Goal: Task Accomplishment & Management: Use online tool/utility

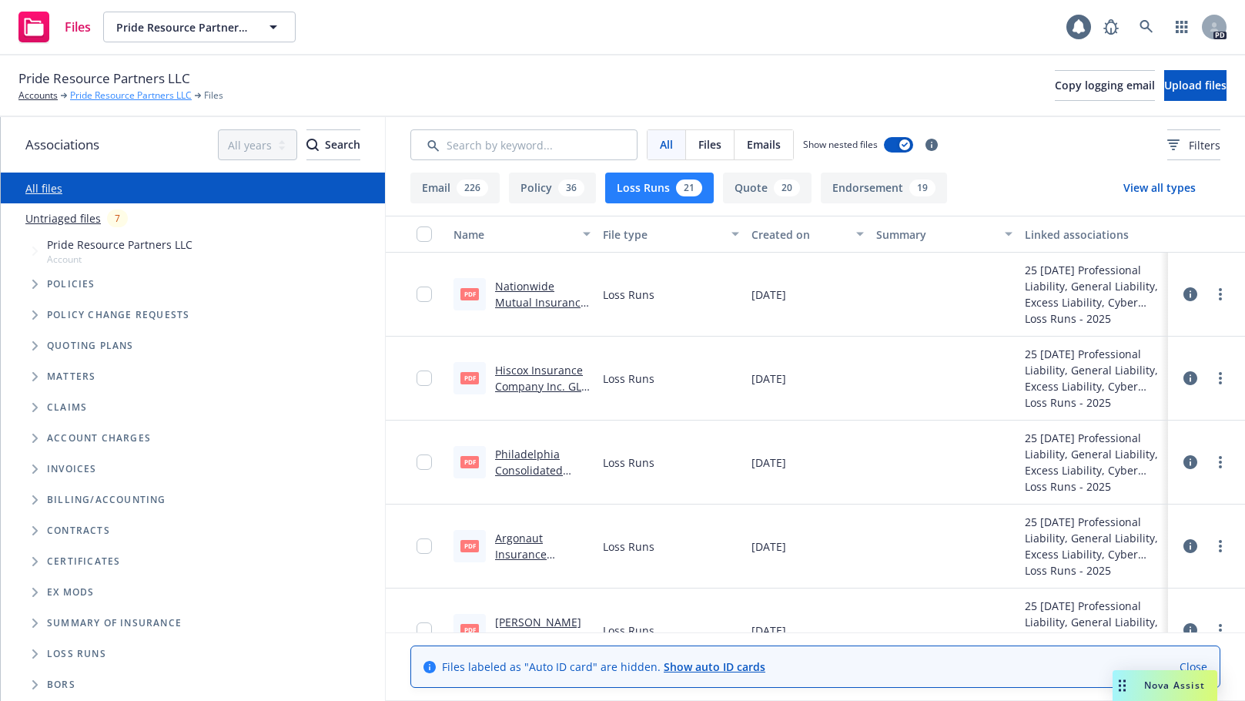
click at [117, 98] on link "Pride Resource Partners LLC" at bounding box center [131, 96] width 122 height 14
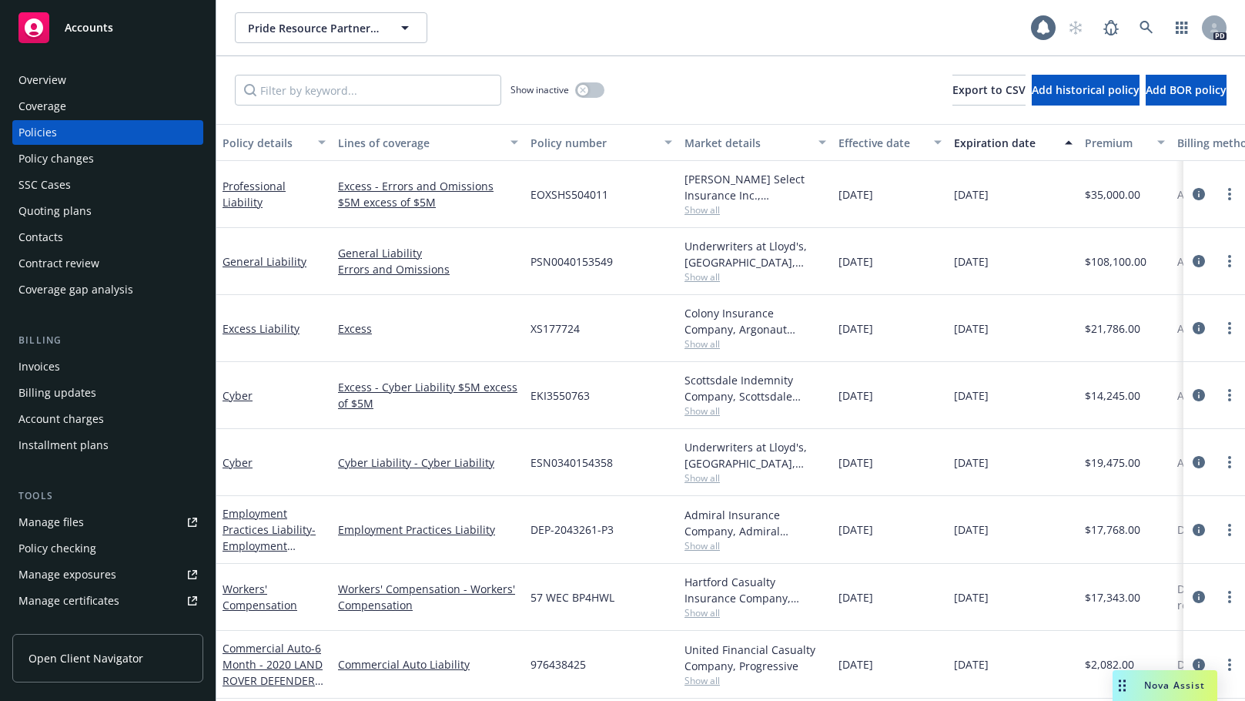
click at [36, 206] on div "Quoting plans" at bounding box center [54, 211] width 73 height 25
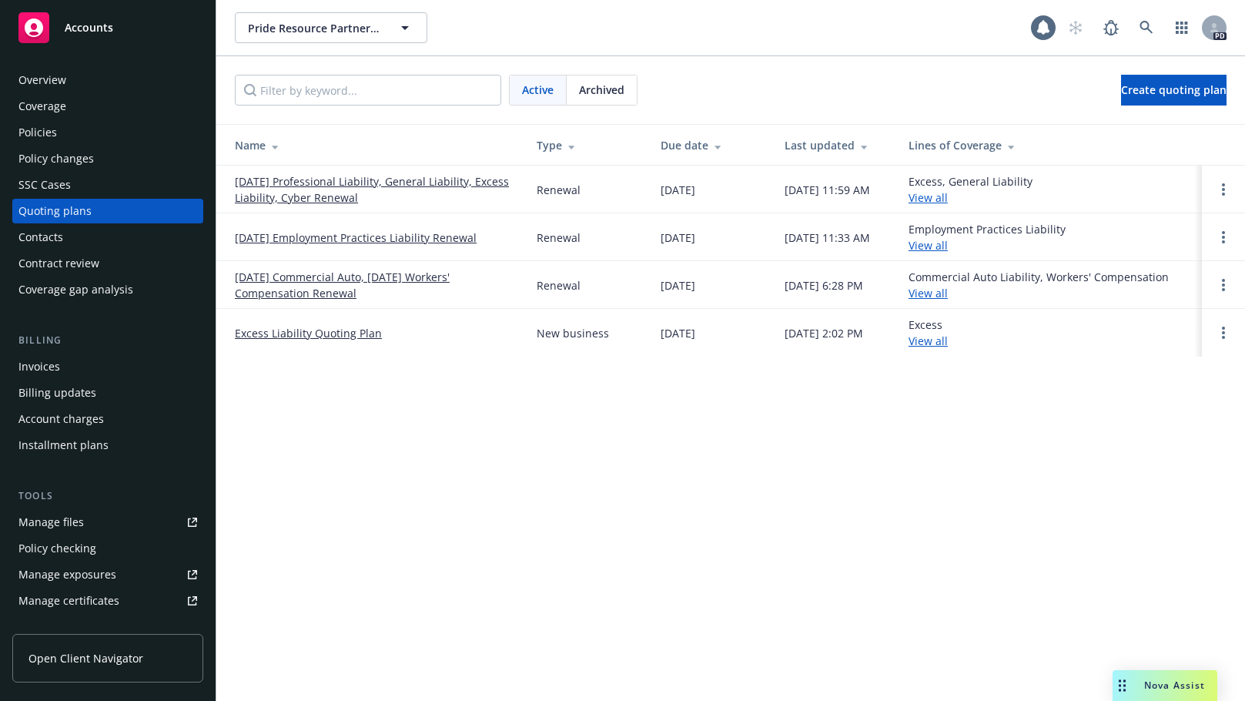
click at [320, 230] on link "08/28/25 Employment Practices Liability Renewal" at bounding box center [356, 237] width 242 height 16
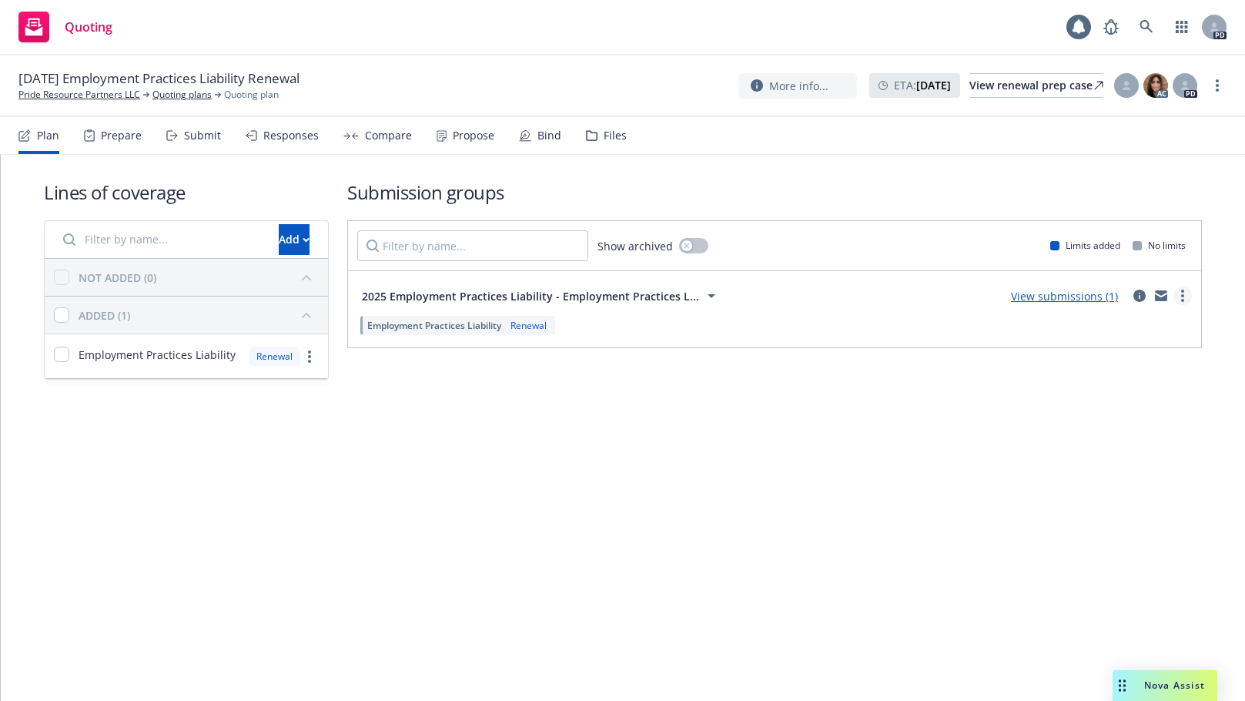
click at [1186, 287] on link "more" at bounding box center [1183, 295] width 18 height 18
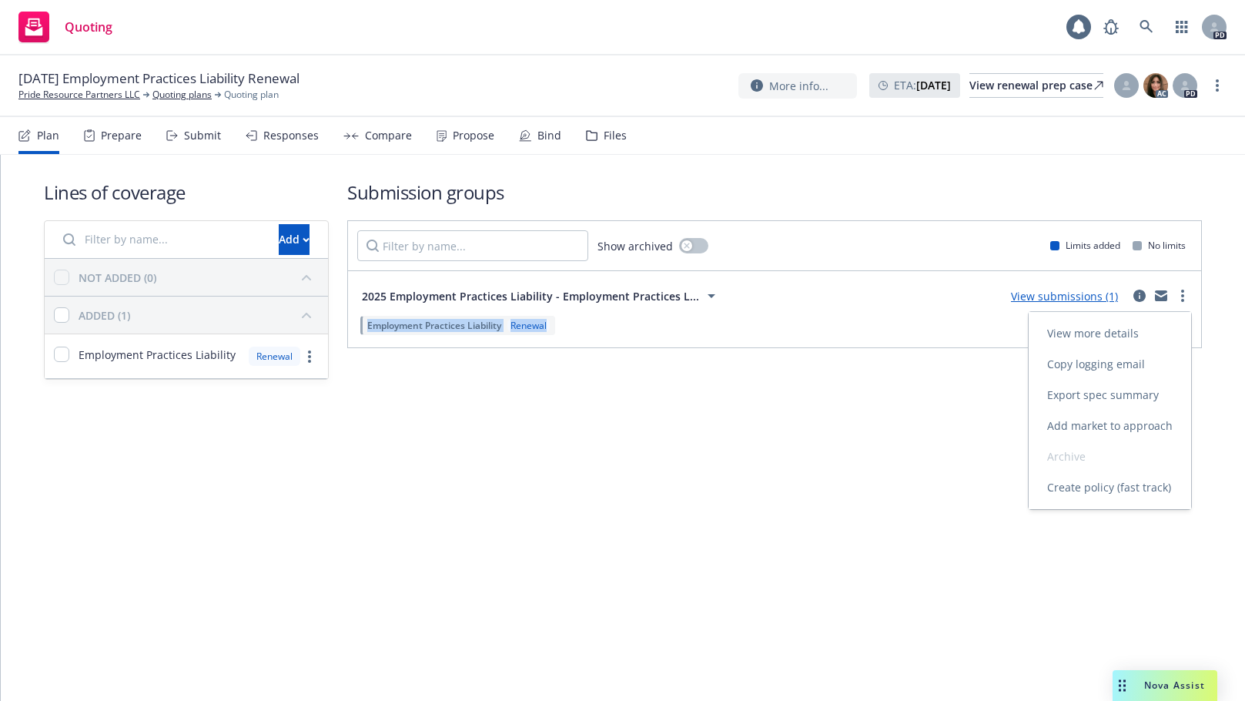
drag, startPoint x: 1187, startPoint y: 290, endPoint x: 675, endPoint y: 455, distance: 537.4
click at [739, 452] on div "Lines of coverage Add NOT ADDED (0) ADDED (1) Employment Practices Liability Re…" at bounding box center [623, 428] width 1244 height 546
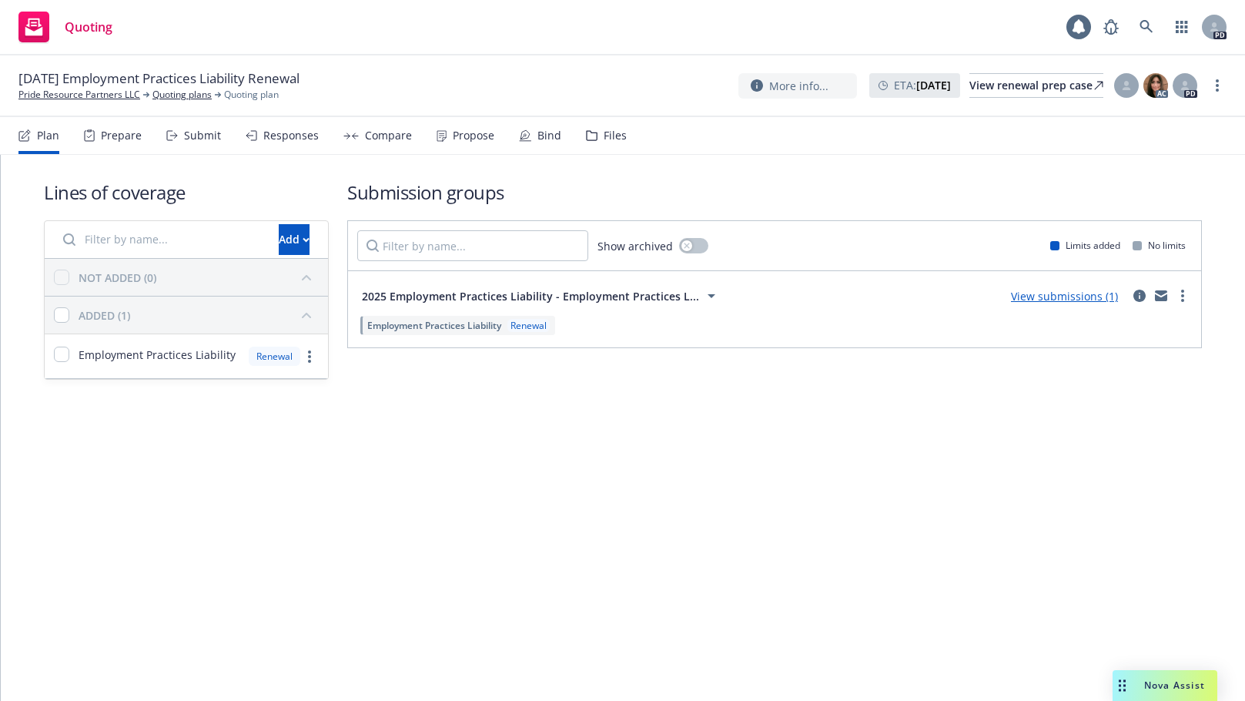
click at [640, 444] on div "Lines of coverage Add NOT ADDED (0) ADDED (1) Employment Practices Liability Re…" at bounding box center [623, 301] width 1244 height 293
click at [122, 135] on div "Prepare" at bounding box center [121, 135] width 41 height 12
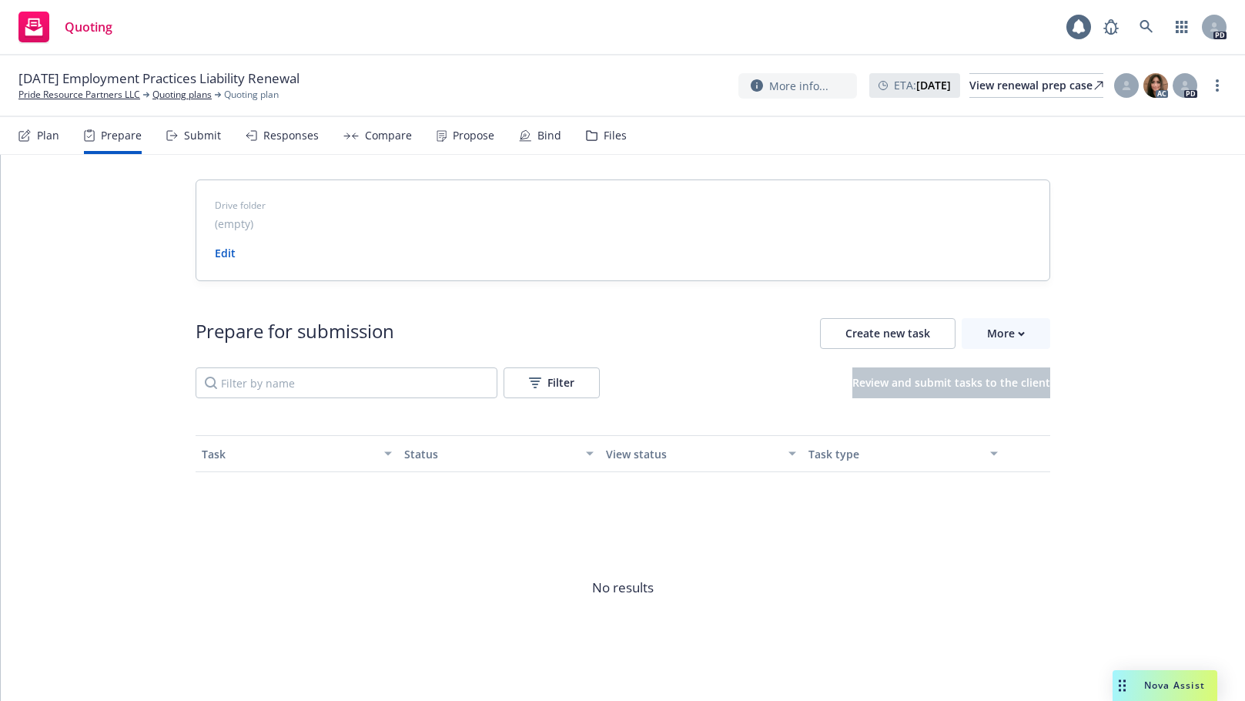
click at [189, 135] on div "Submit" at bounding box center [202, 135] width 37 height 12
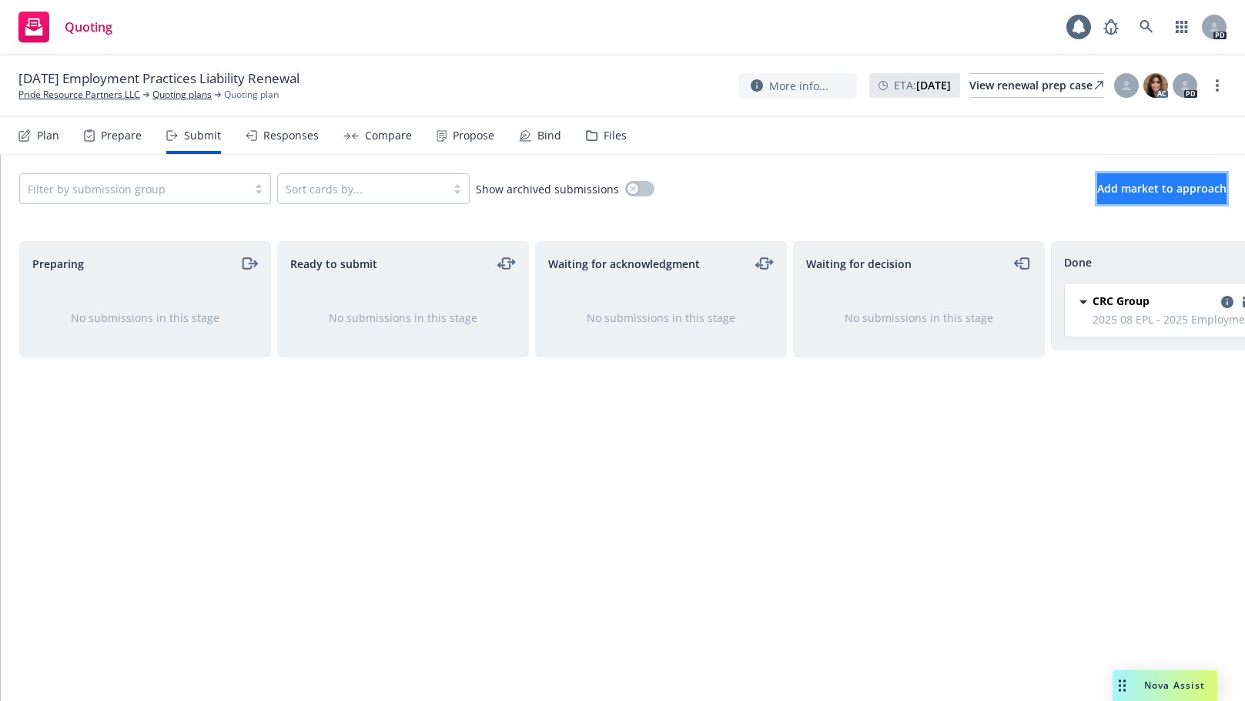
click at [1097, 187] on span "Add market to approach" at bounding box center [1161, 188] width 129 height 15
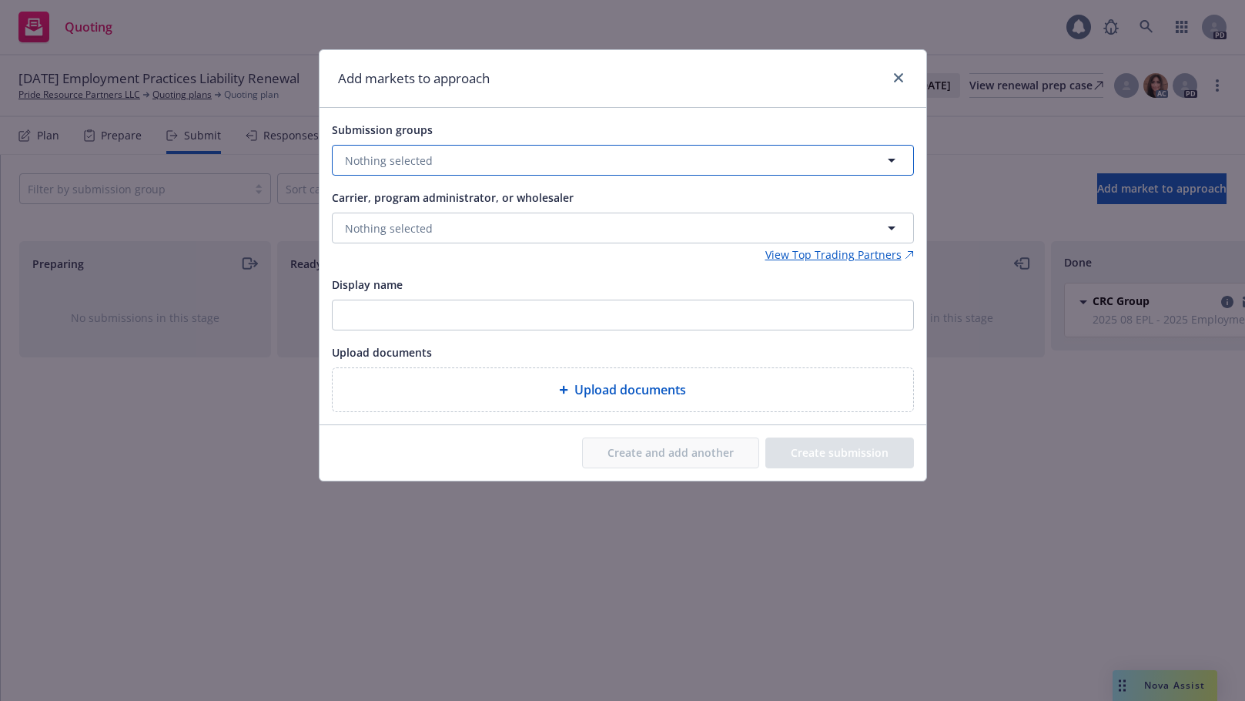
click at [525, 156] on button "Nothing selected" at bounding box center [623, 160] width 582 height 31
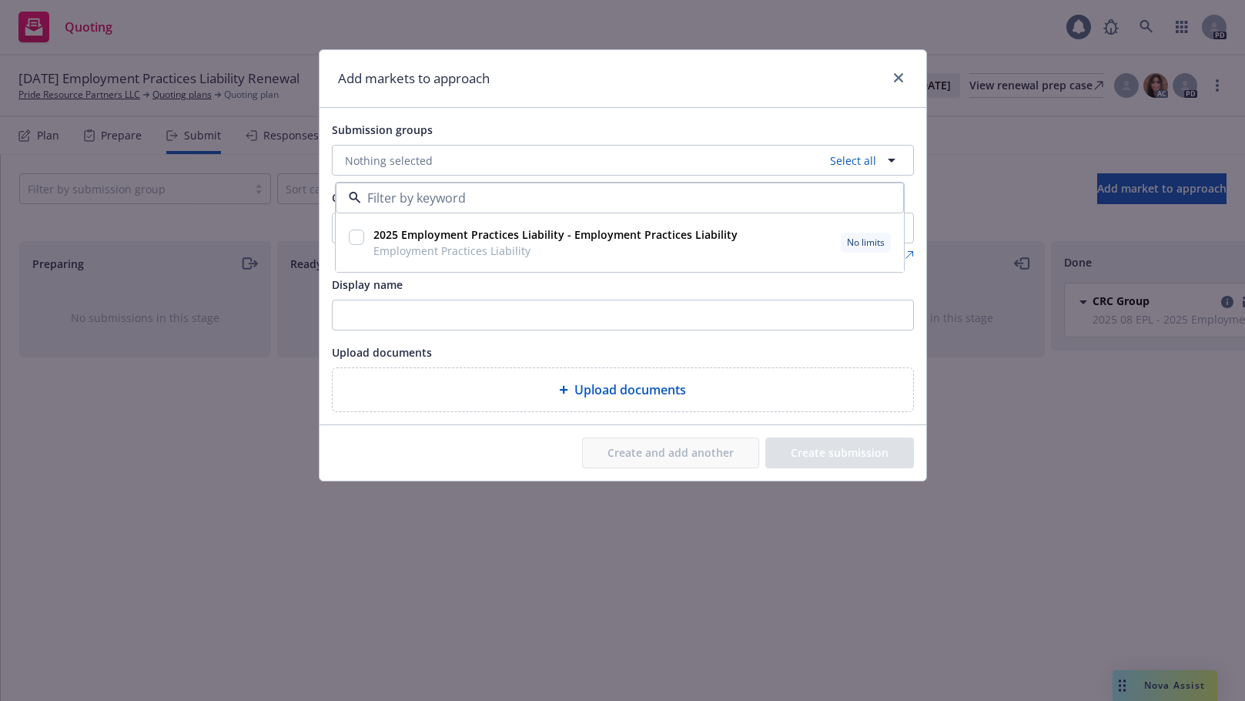
click at [352, 237] on input "checkbox" at bounding box center [356, 236] width 15 height 15
checkbox input "true"
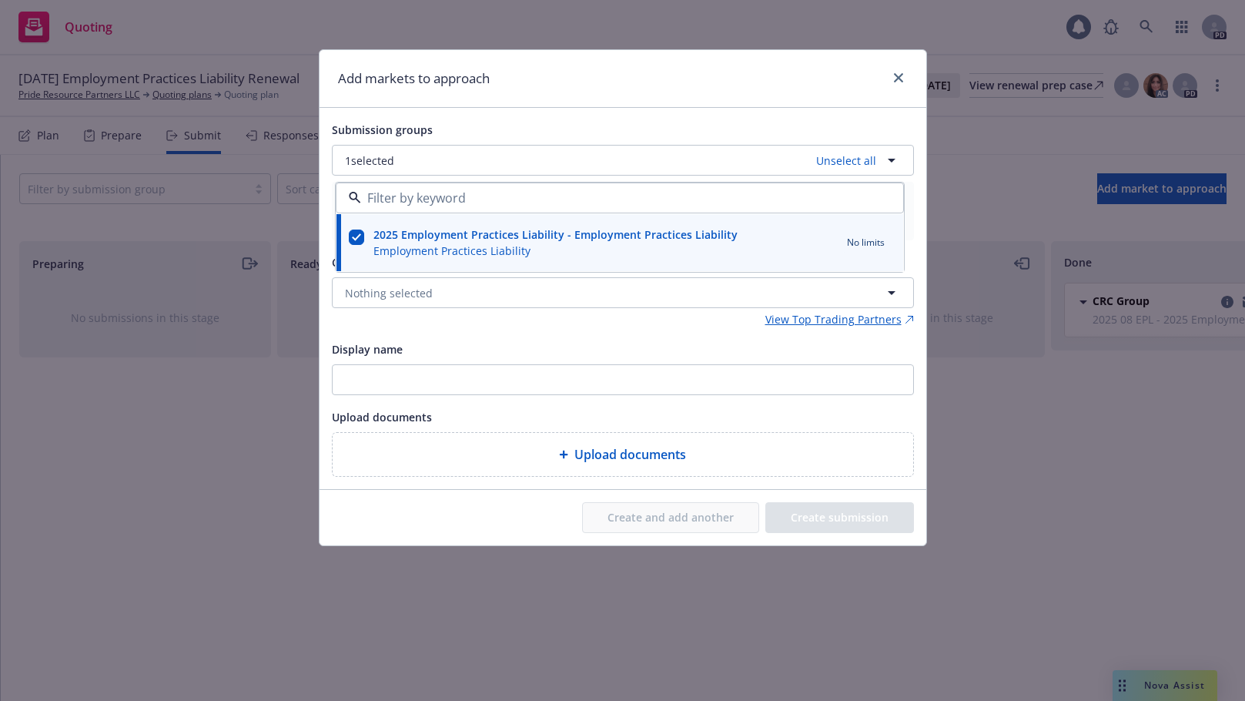
click at [540, 330] on div "Submission groups 1 selected Unselect all 2025 Employment Practices Liability -…" at bounding box center [623, 298] width 582 height 357
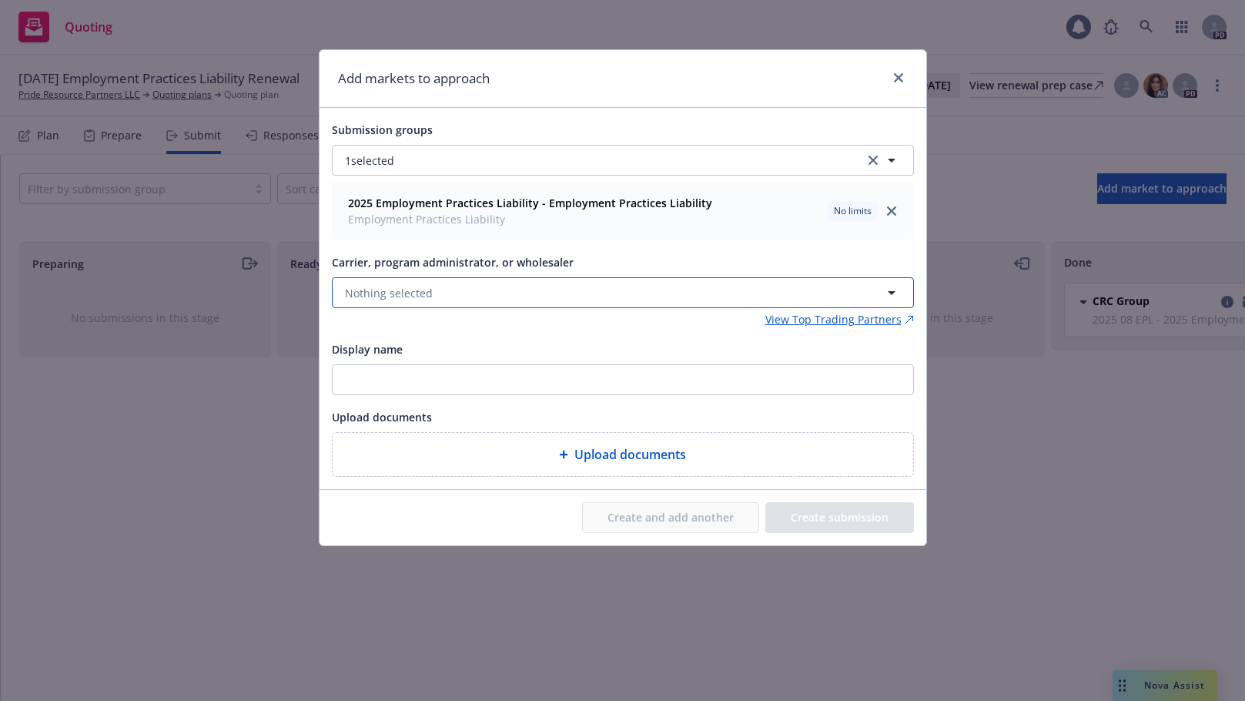
click at [454, 295] on button "Nothing selected" at bounding box center [623, 292] width 582 height 31
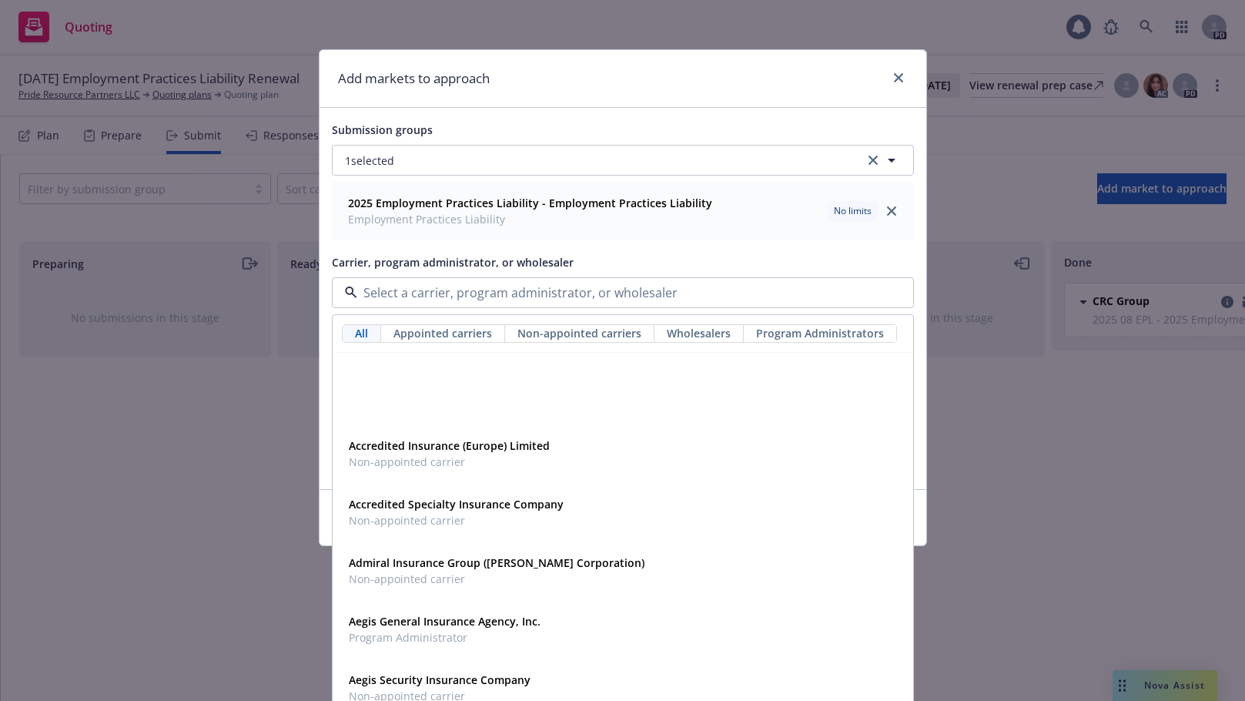
scroll to position [504, 0]
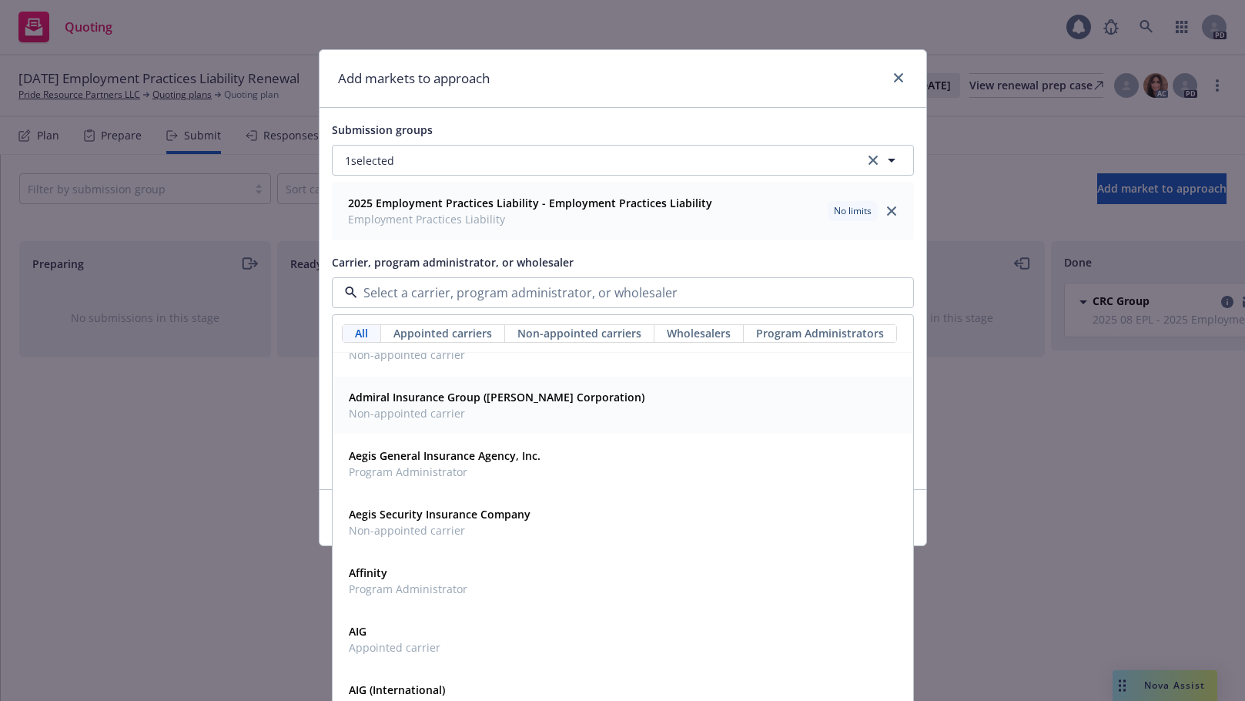
click at [407, 400] on strong "Admiral Insurance Group (W.R. Berkley Corporation)" at bounding box center [497, 397] width 296 height 15
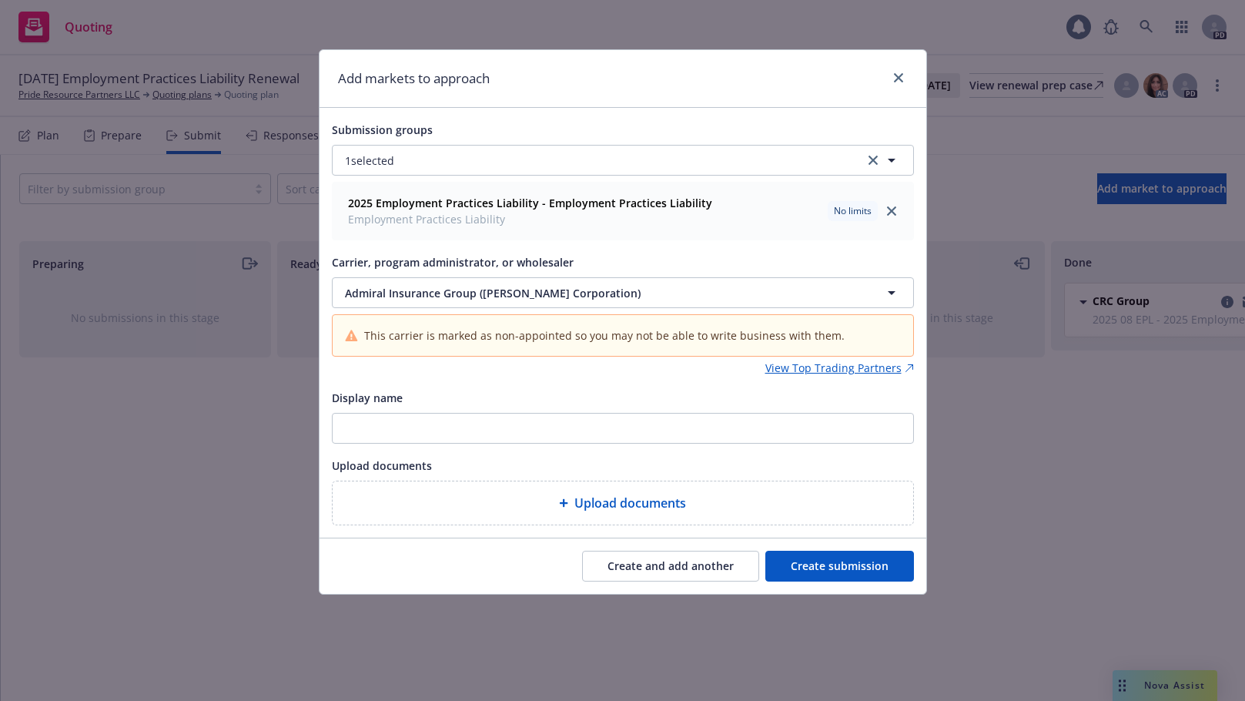
click at [547, 390] on div "Display name" at bounding box center [623, 397] width 582 height 18
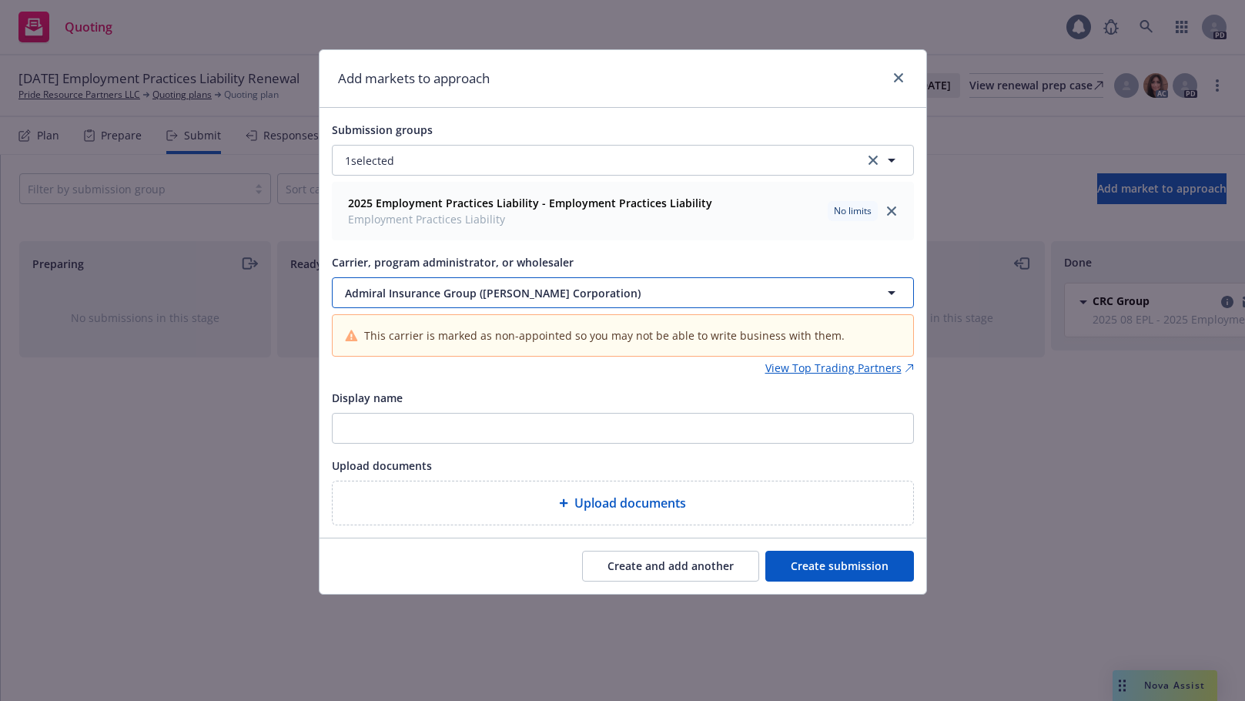
click at [568, 293] on span "Admiral Insurance Group (W.R. Berkley Corporation)" at bounding box center [587, 293] width 484 height 16
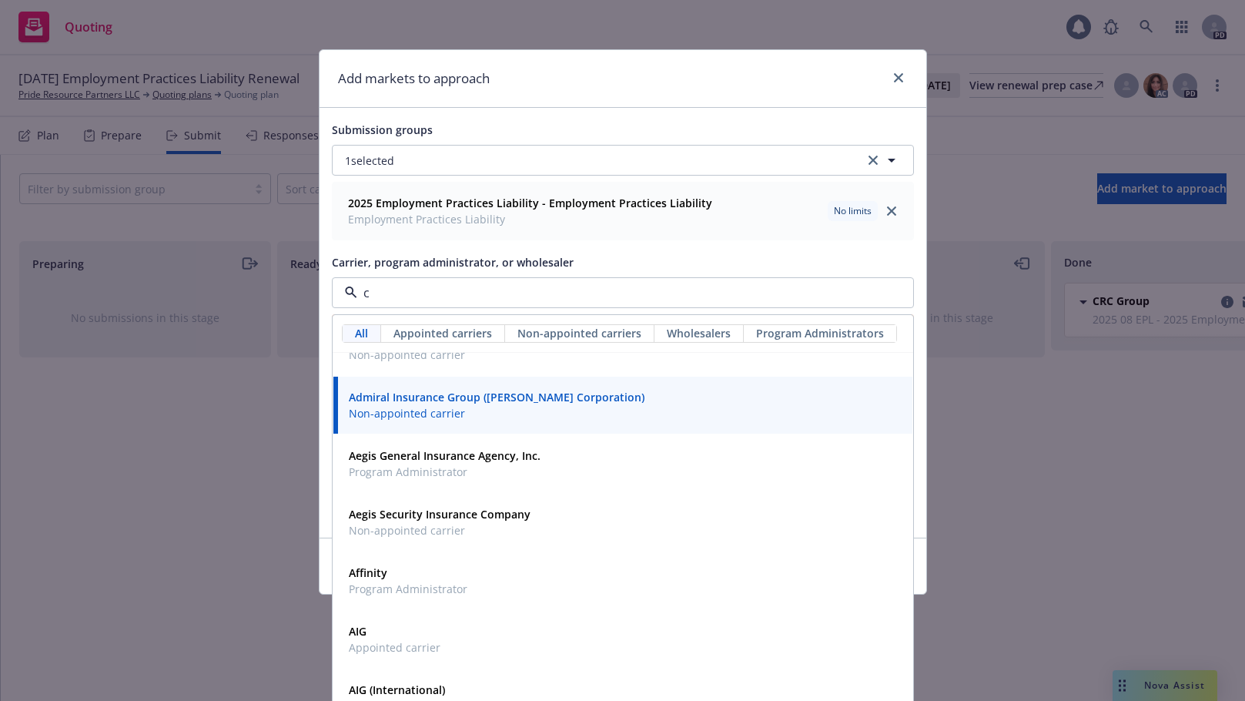
scroll to position [428, 0]
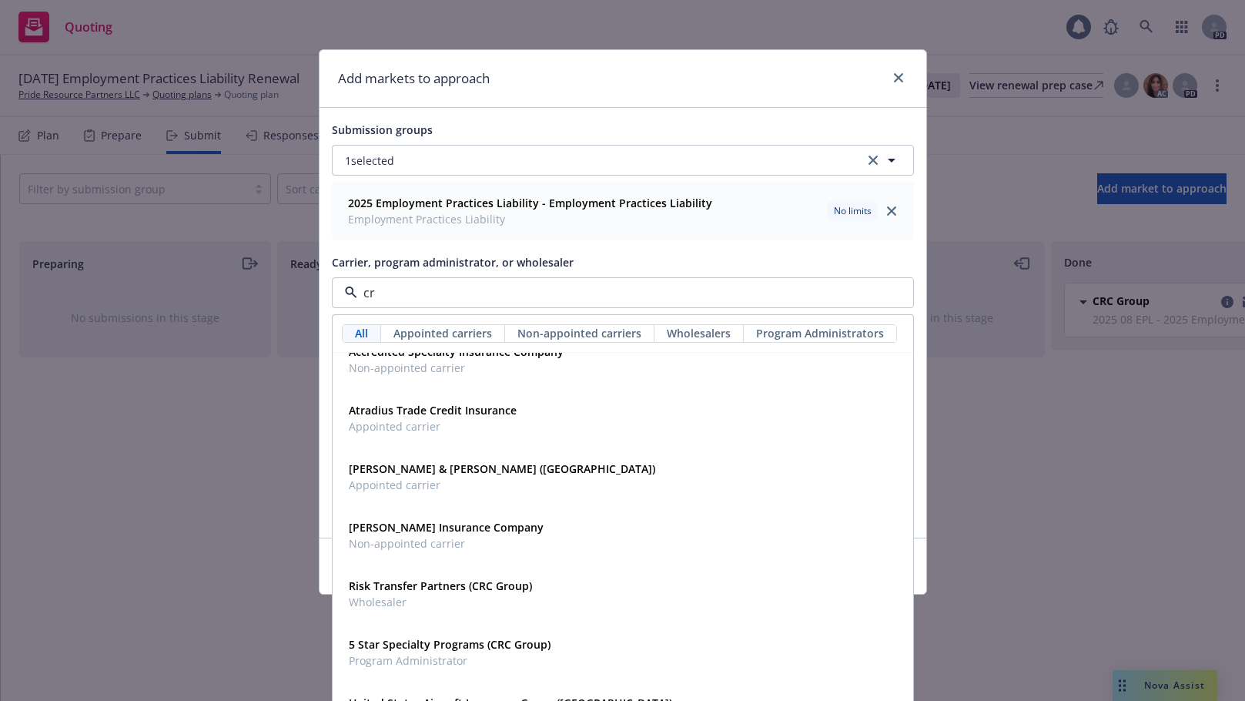
type input "crc"
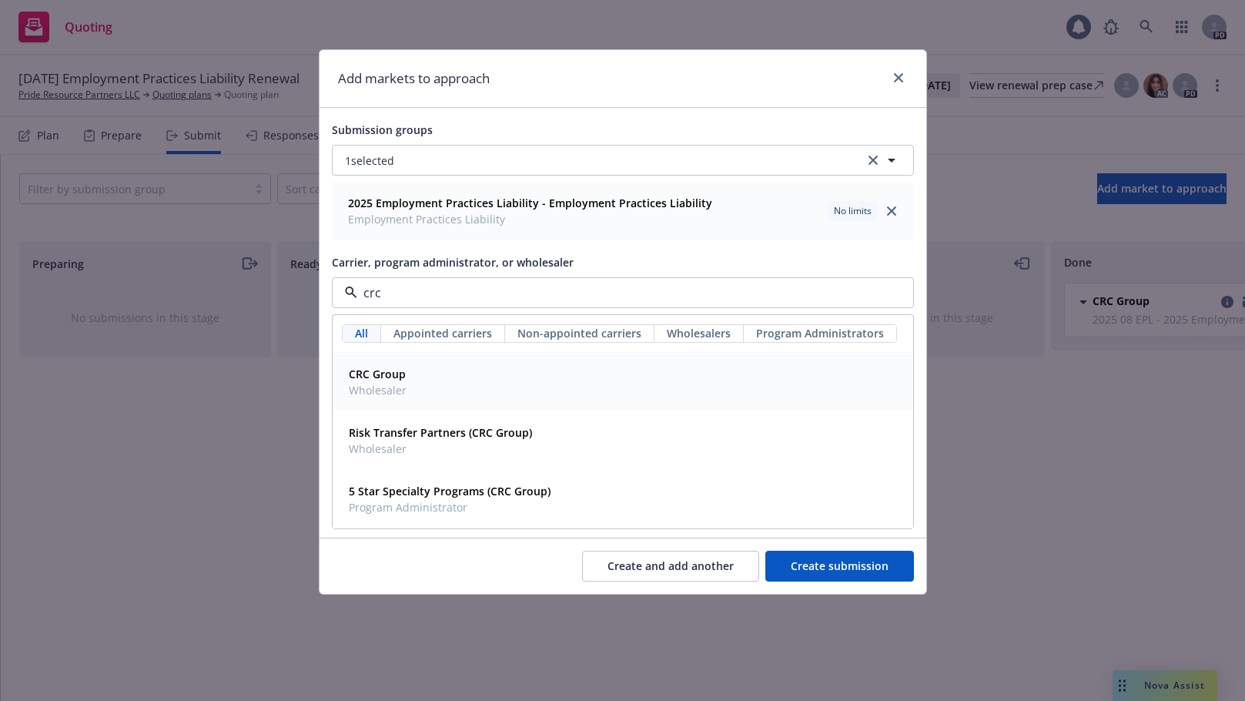
click at [370, 377] on strong "CRC Group" at bounding box center [377, 374] width 57 height 15
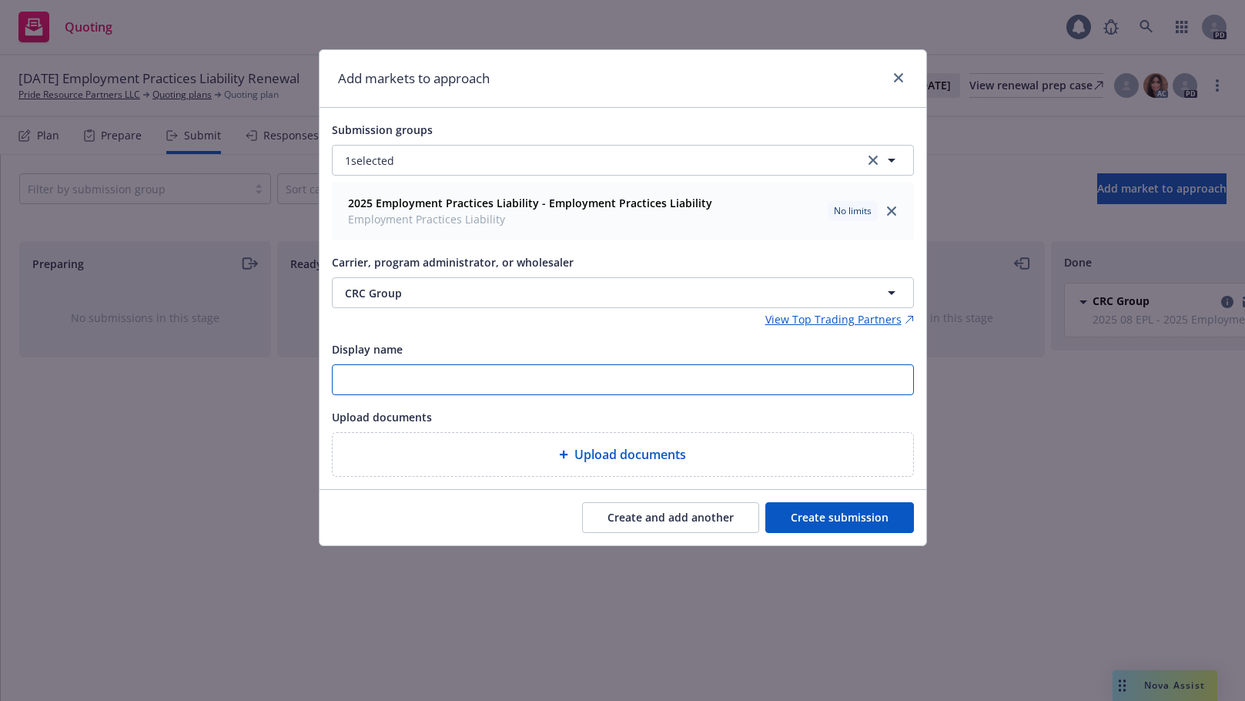
click at [358, 379] on input "Display name" at bounding box center [623, 379] width 581 height 29
type input "25-26 11 EPL Admiral renewal application"
click at [820, 517] on button "Create submission" at bounding box center [839, 517] width 149 height 31
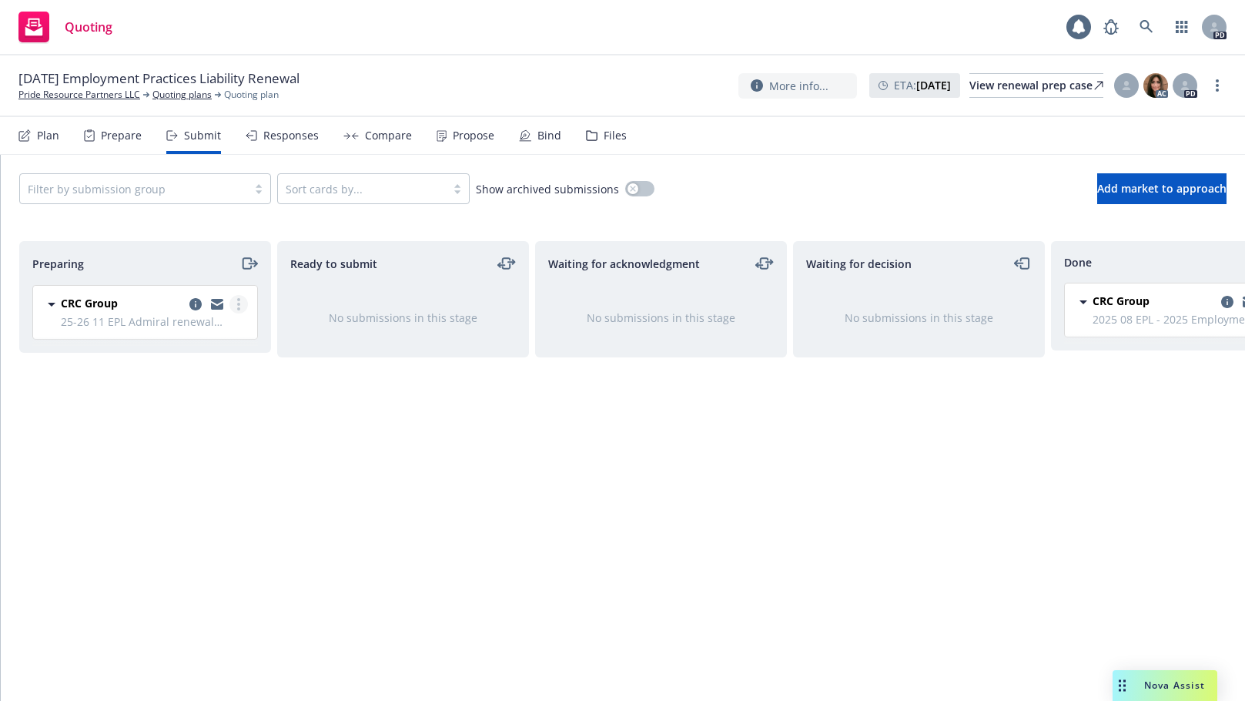
click at [239, 308] on circle "more" at bounding box center [238, 308] width 3 height 3
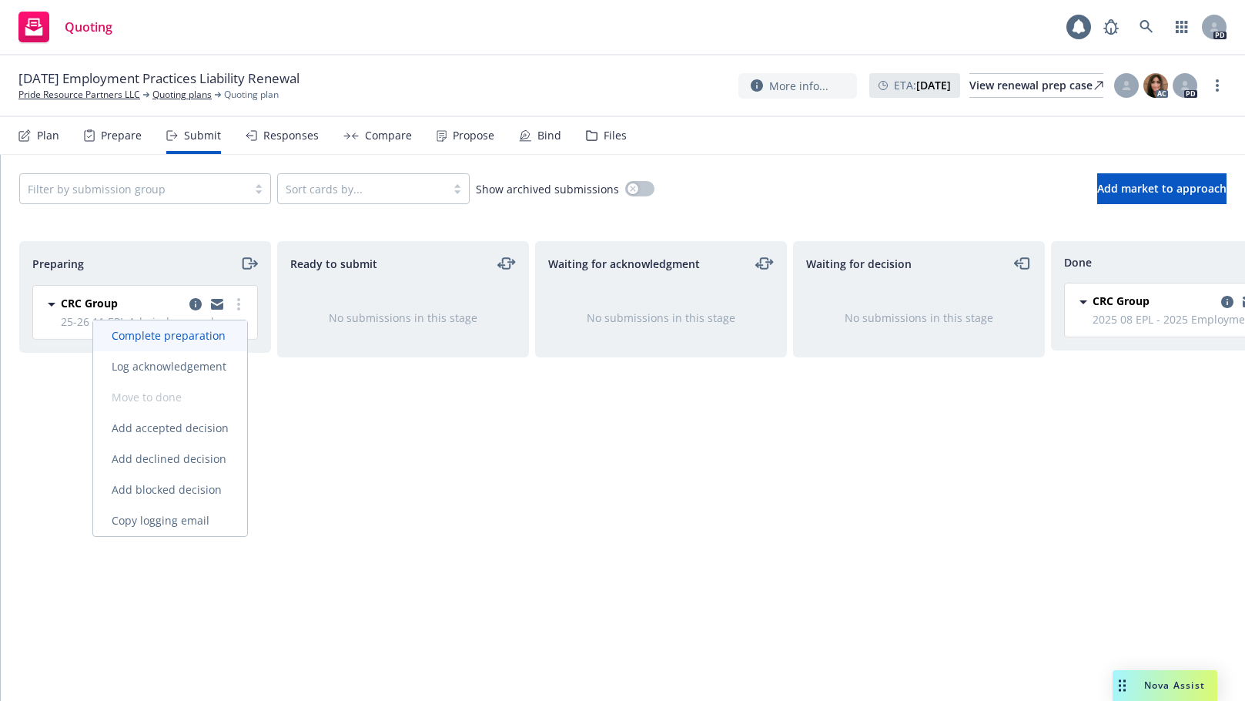
click at [159, 333] on span "Complete preparation" at bounding box center [168, 335] width 151 height 15
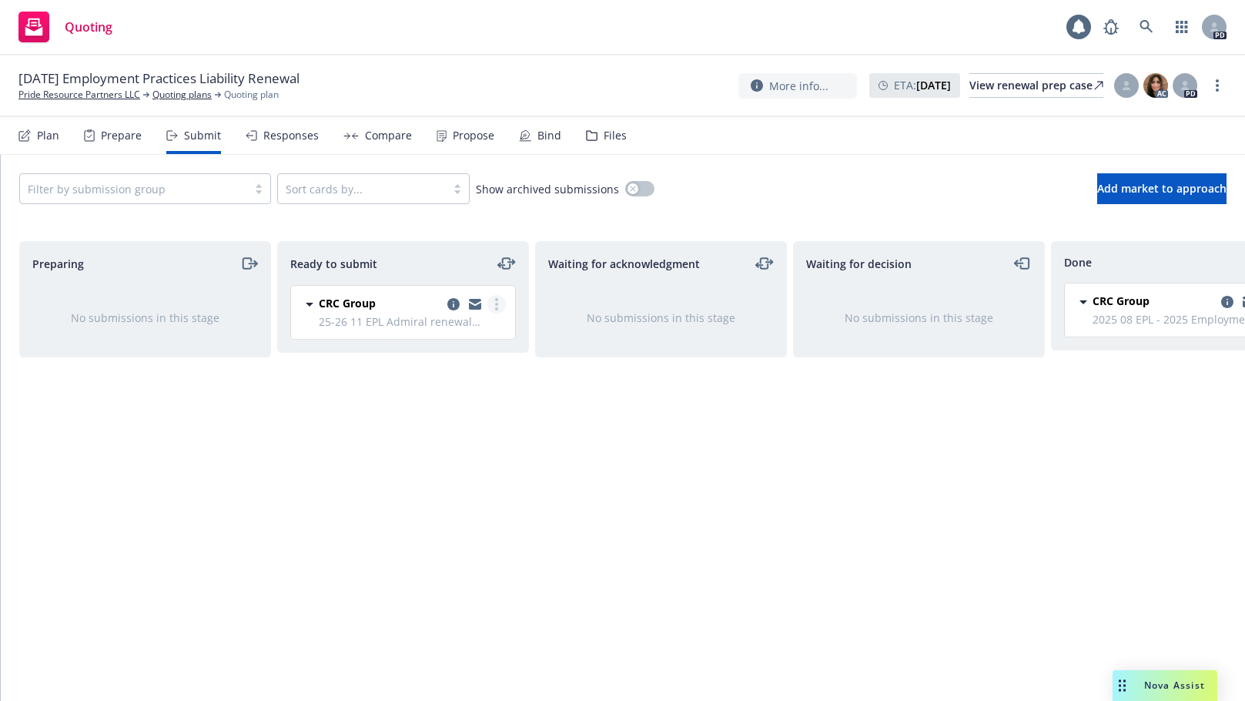
click at [497, 306] on icon "more" at bounding box center [496, 304] width 3 height 12
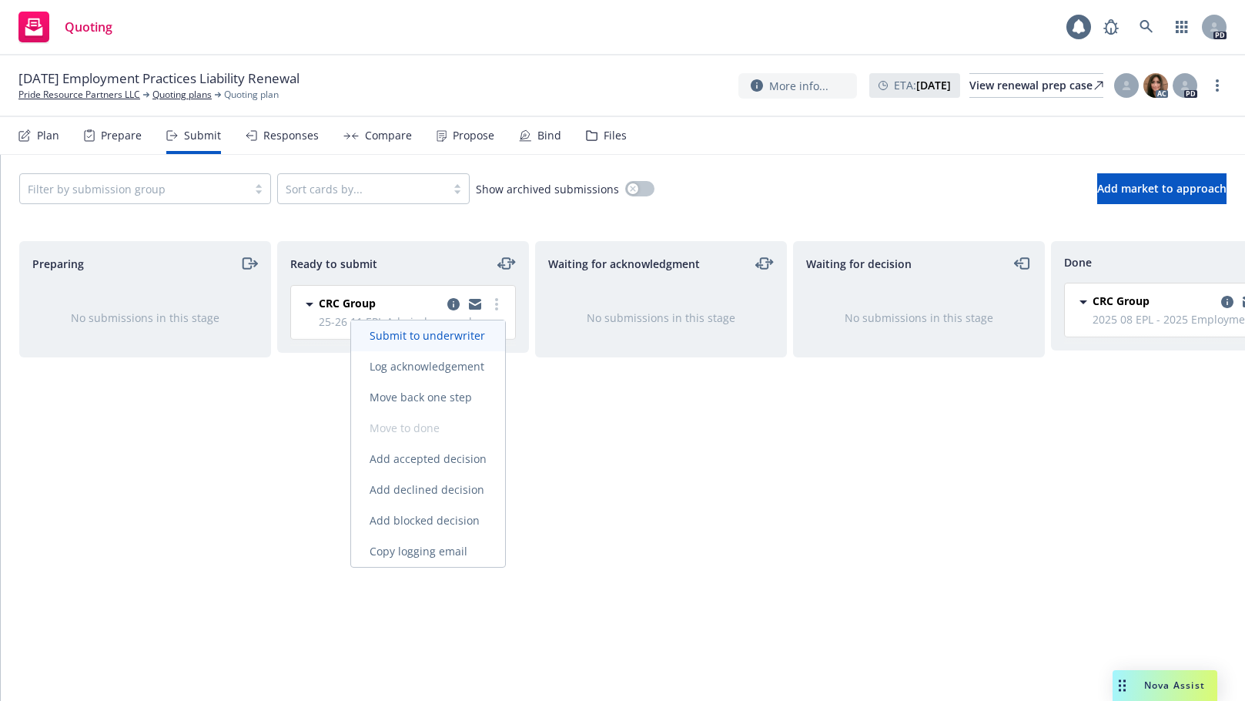
click at [421, 328] on link "Submit to underwriter" at bounding box center [428, 335] width 154 height 31
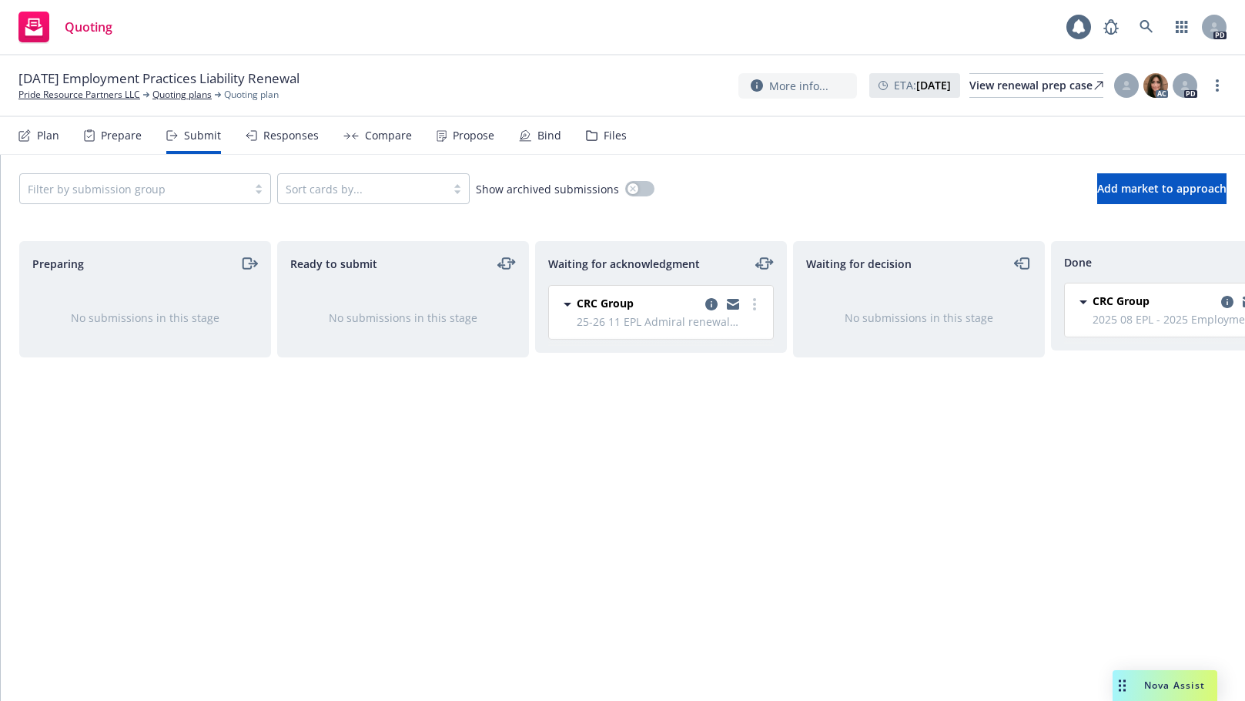
scroll to position [0, 76]
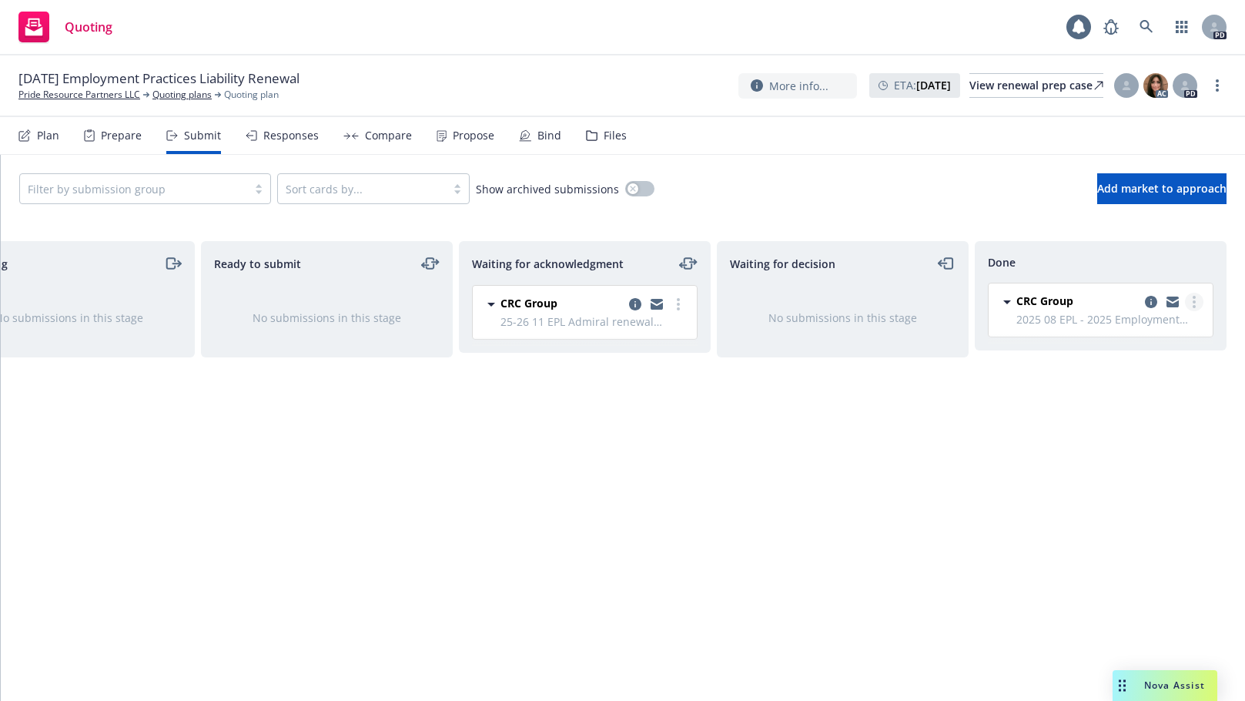
click at [1197, 297] on link "more" at bounding box center [1194, 302] width 18 height 18
click at [655, 454] on div "Waiting for acknowledgment CRC Group 25-26 11 EPL Admiral renewal application -…" at bounding box center [585, 454] width 252 height 427
click at [537, 408] on div "Waiting for acknowledgment CRC Group 25-26 11 EPL Admiral renewal application -…" at bounding box center [585, 454] width 252 height 427
drag, startPoint x: 44, startPoint y: 82, endPoint x: 345, endPoint y: 77, distance: 301.1
click at [345, 77] on div "08/28/25 Employment Practices Liability Renewal Pride Resource Partners LLC Quo…" at bounding box center [622, 85] width 1208 height 32
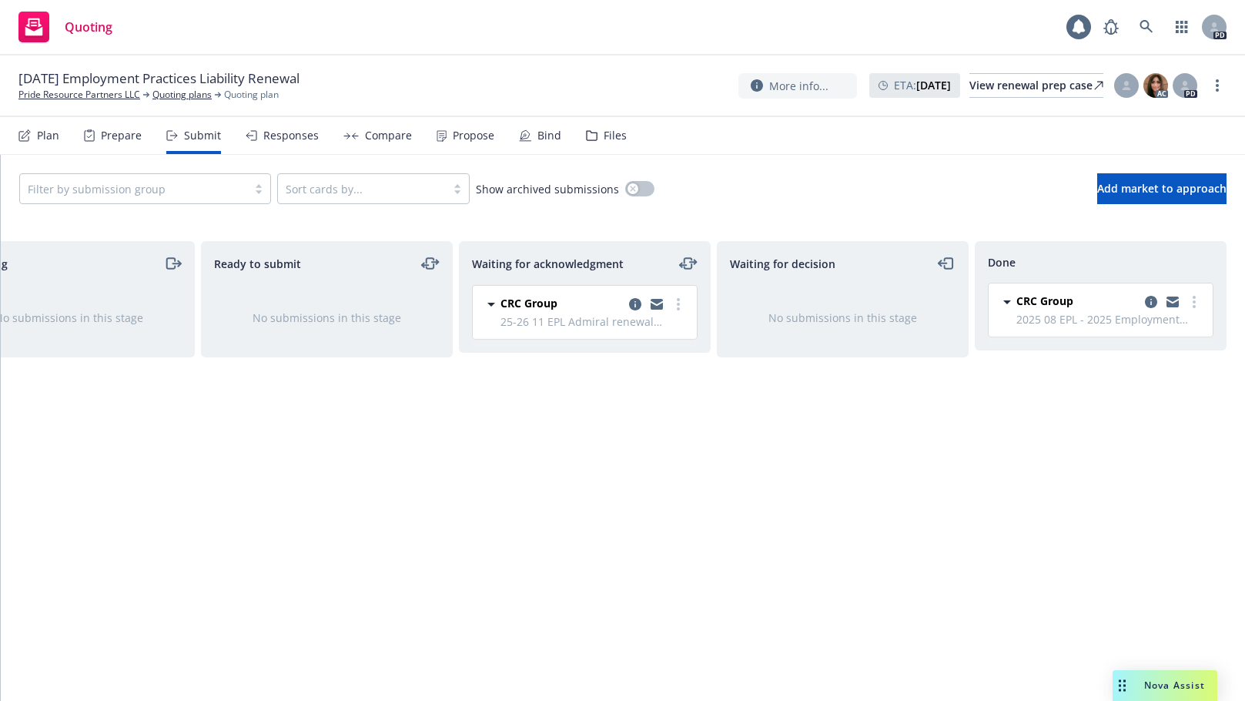
click at [328, 459] on div "Ready to submit No submissions in this stage" at bounding box center [327, 454] width 252 height 427
click at [604, 129] on div "Files" at bounding box center [615, 135] width 23 height 12
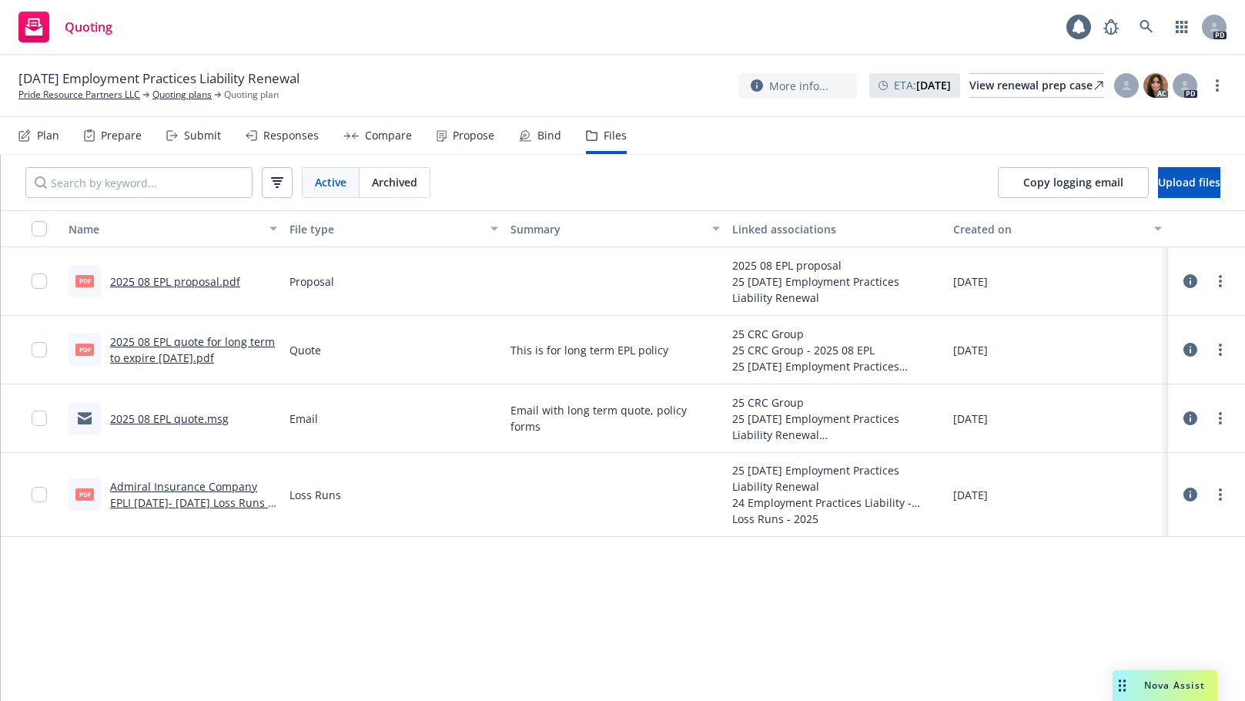
click at [696, 174] on div "Active Archived Copy logging email Upload files" at bounding box center [623, 182] width 1244 height 55
click at [62, 94] on link "Pride Resource Partners LLC" at bounding box center [79, 95] width 122 height 14
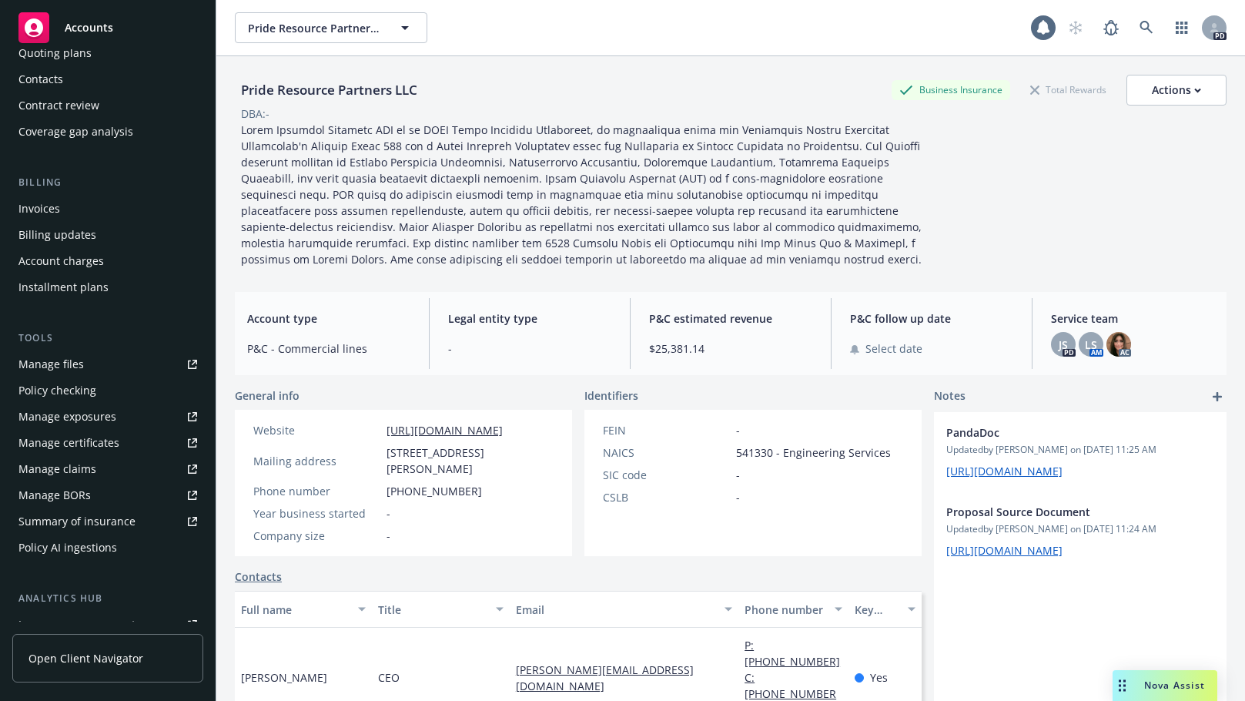
scroll to position [159, 0]
click at [47, 366] on div "Manage files" at bounding box center [50, 363] width 65 height 25
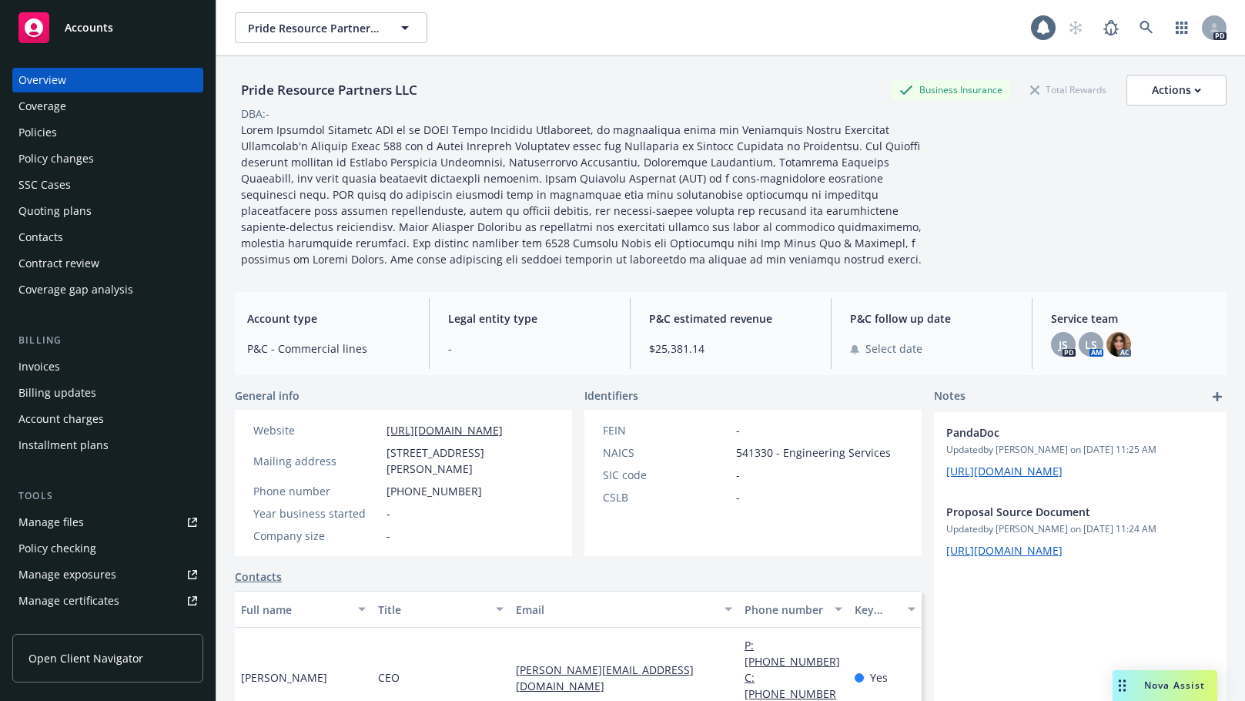
click at [25, 129] on div "Policies" at bounding box center [37, 132] width 39 height 25
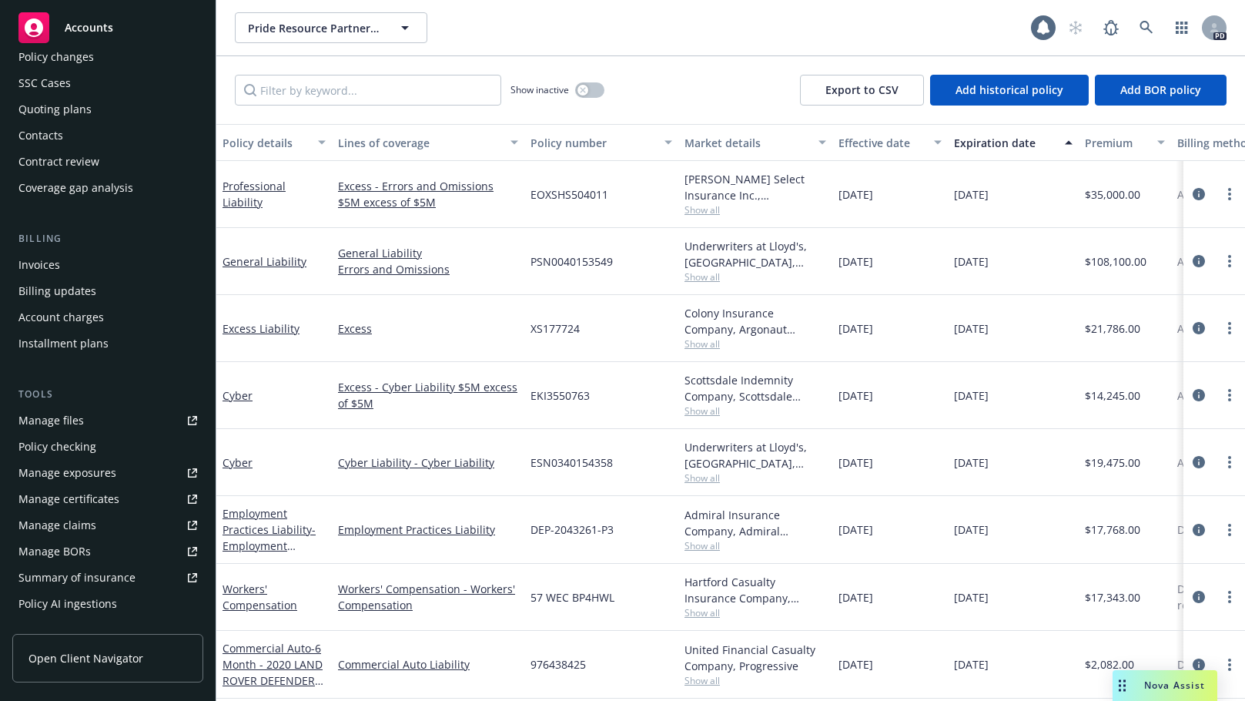
scroll to position [140, 0]
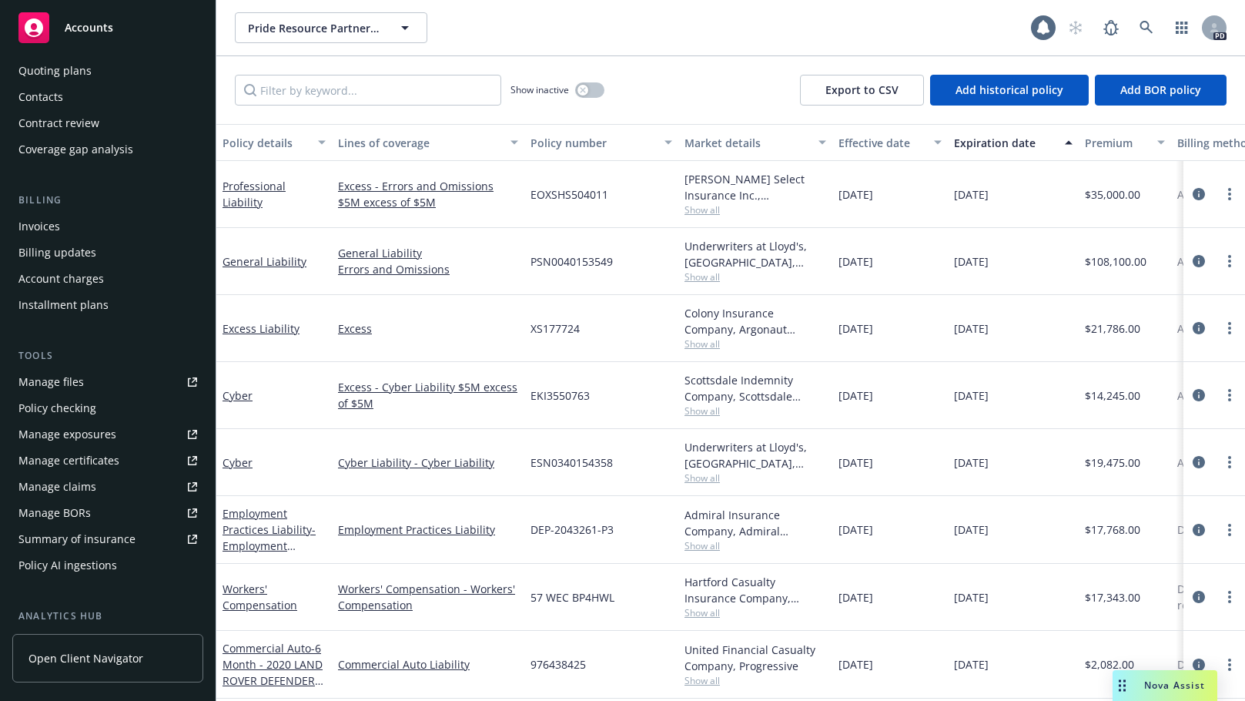
click at [61, 383] on div "Manage files" at bounding box center [50, 382] width 65 height 25
drag, startPoint x: 203, startPoint y: 244, endPoint x: 205, endPoint y: 185, distance: 59.3
click at [205, 185] on div "Overview Coverage Policies Policy changes SSC Cases Quoting plans Contacts Cont…" at bounding box center [108, 374] width 216 height 651
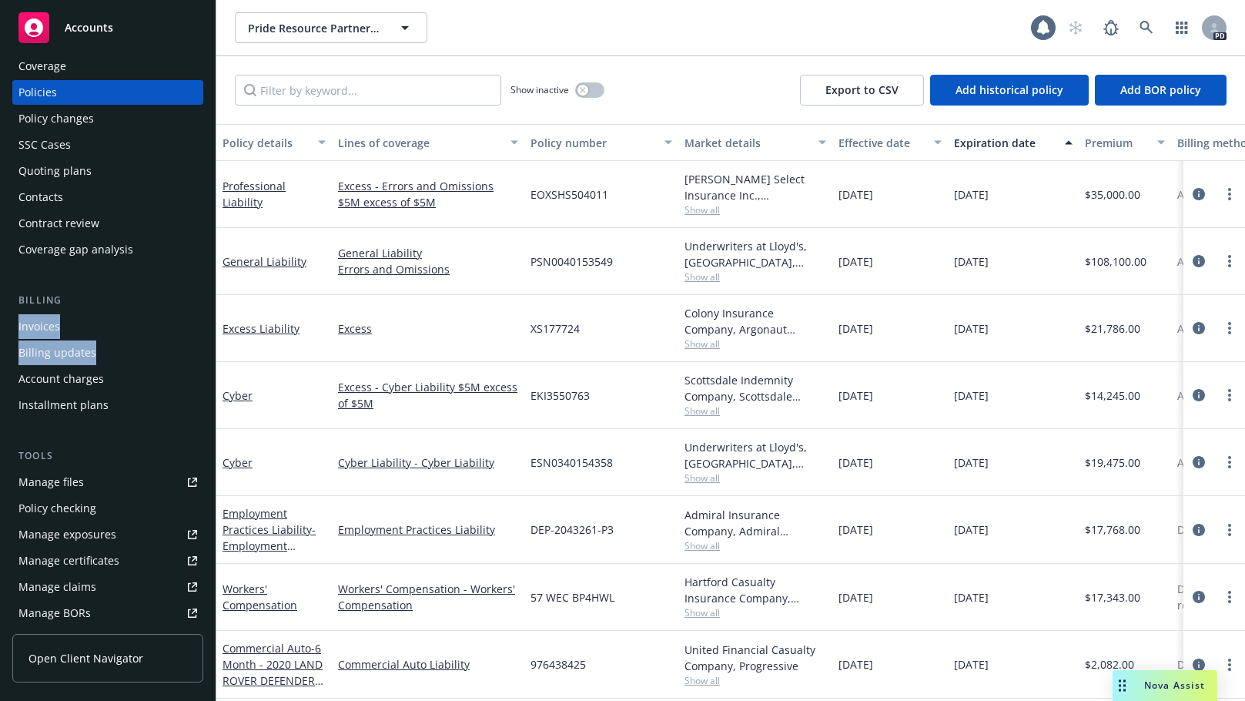
scroll to position [0, 0]
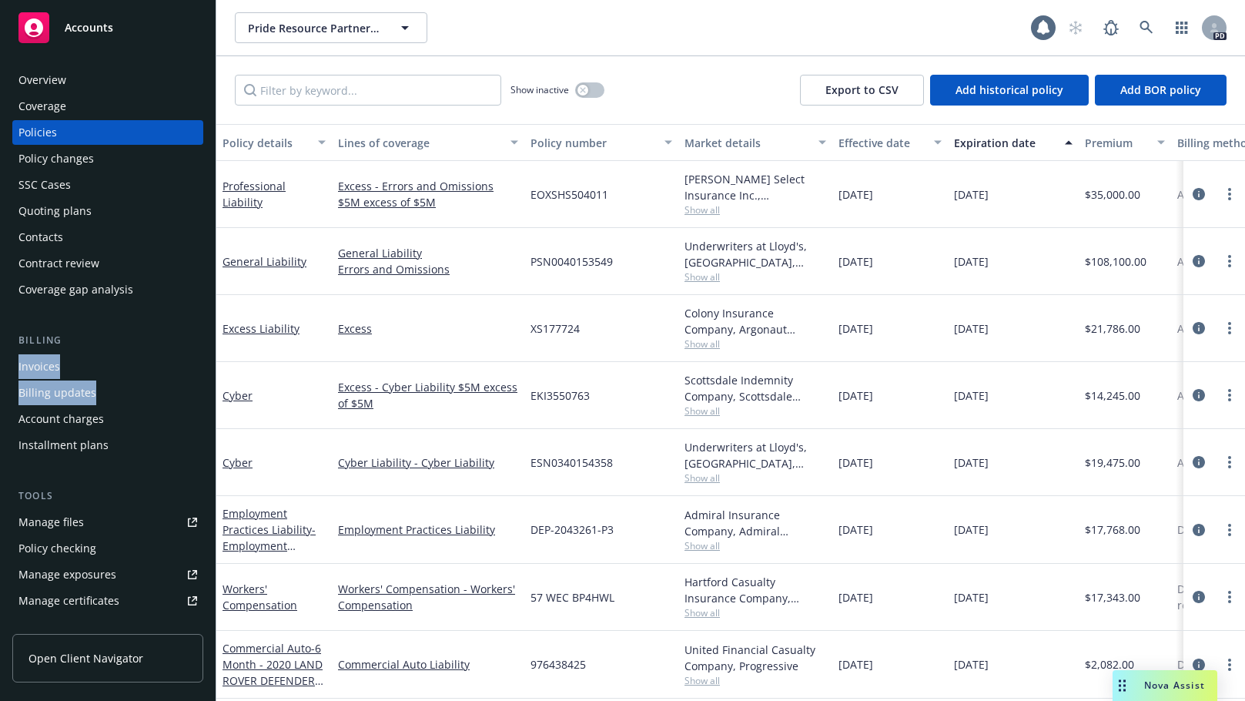
click at [49, 209] on div "Quoting plans" at bounding box center [54, 211] width 73 height 25
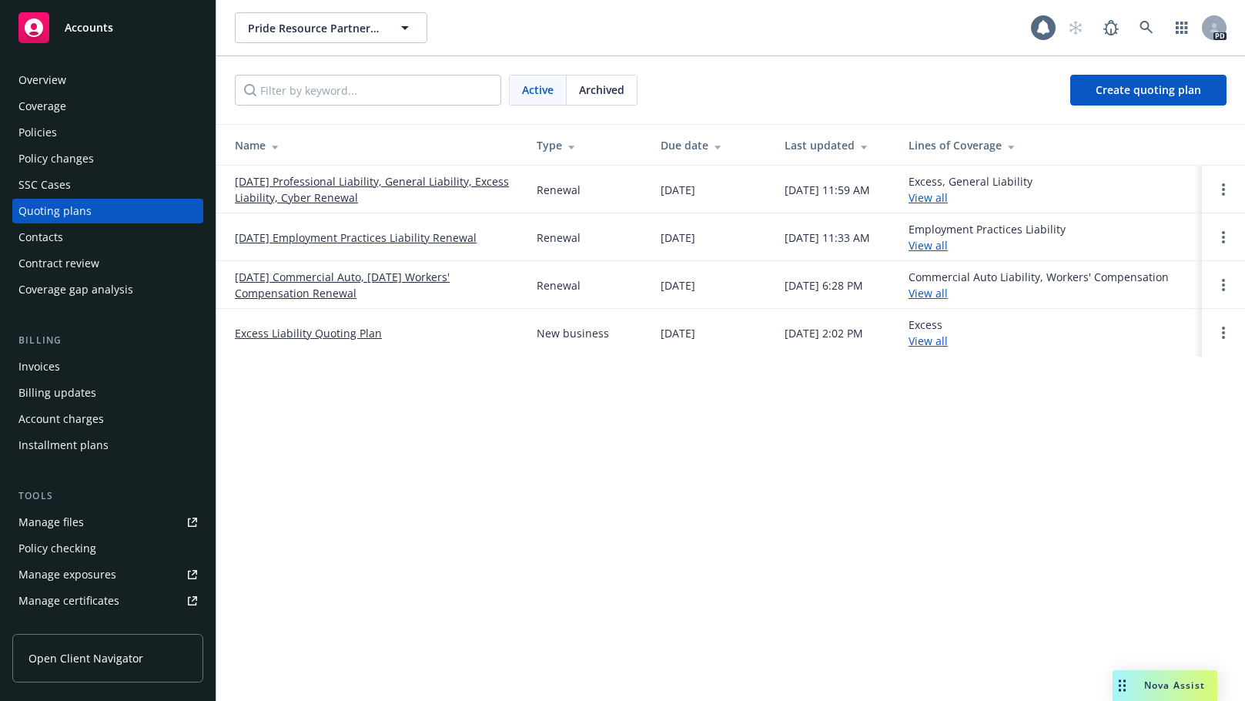
click at [311, 179] on link "[DATE] Professional Liability, General Liability, Excess Liability, Cyber Renew…" at bounding box center [373, 189] width 277 height 32
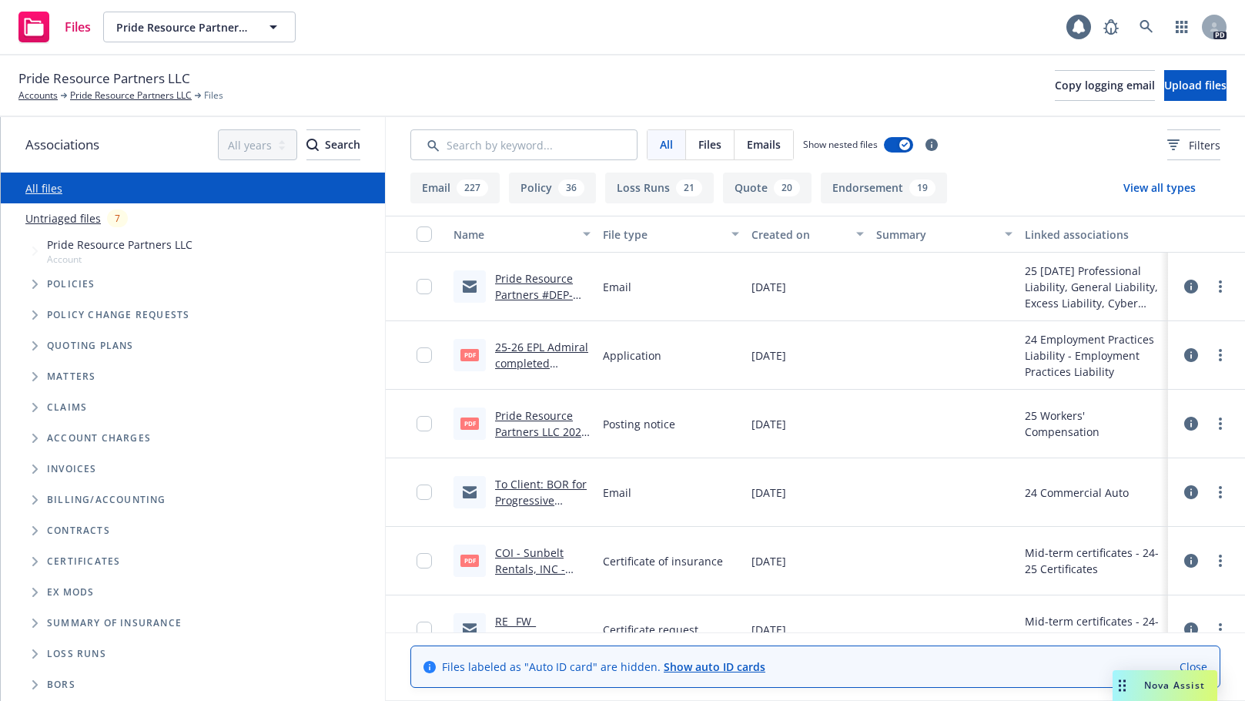
click at [522, 280] on link "Pride Resource Partners #DEP-2043262-P3" at bounding box center [534, 294] width 78 height 47
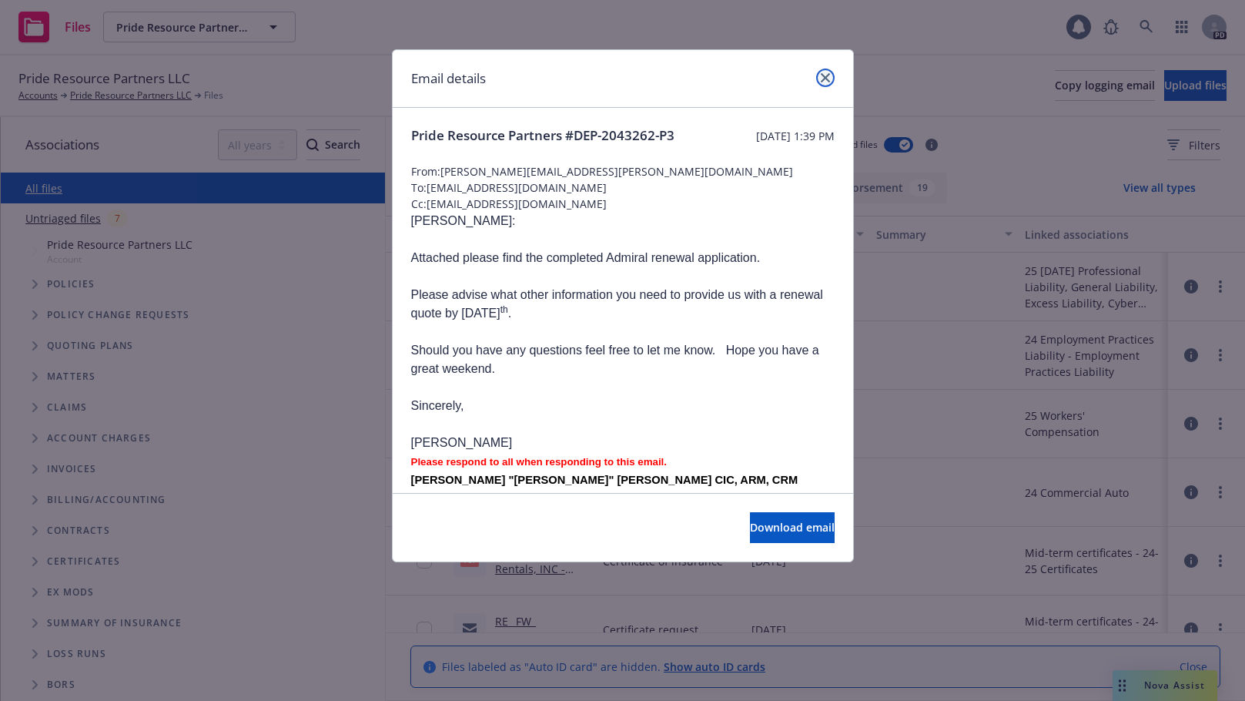
click at [819, 82] on link "close" at bounding box center [825, 78] width 18 height 18
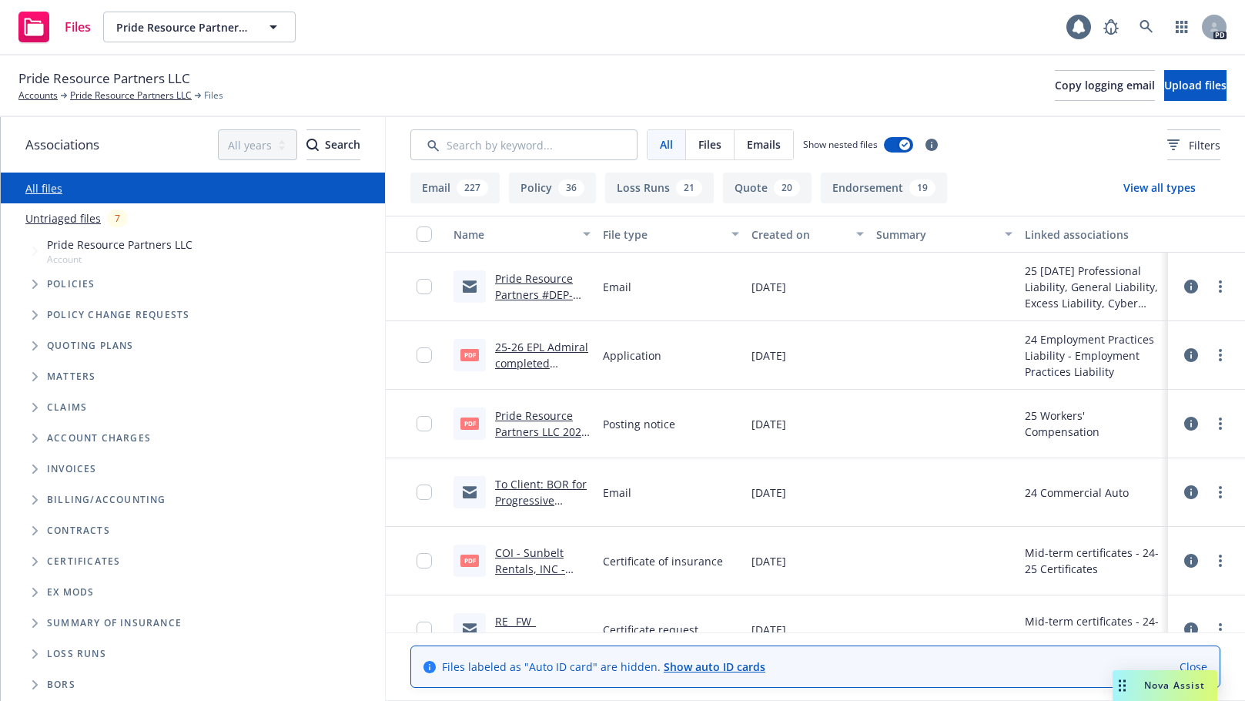
click at [525, 280] on link "Pride Resource Partners #DEP-2043262-P3" at bounding box center [534, 294] width 78 height 47
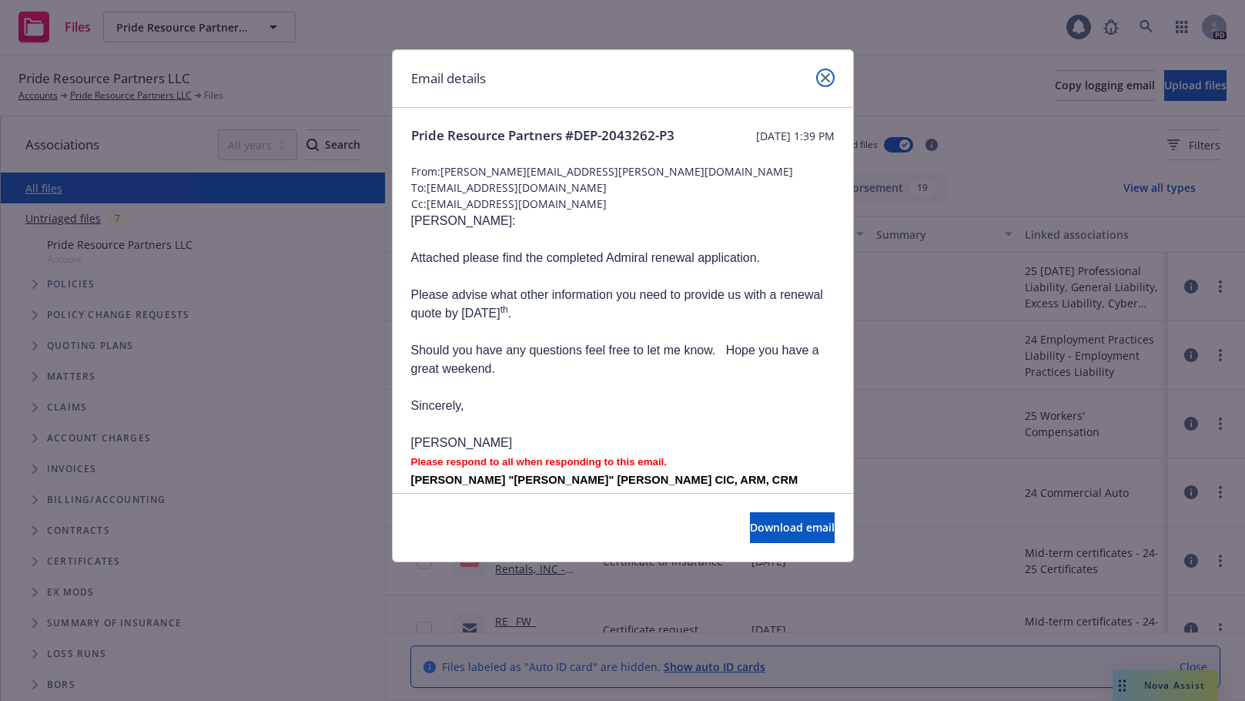
click at [824, 78] on icon "close" at bounding box center [825, 77] width 9 height 9
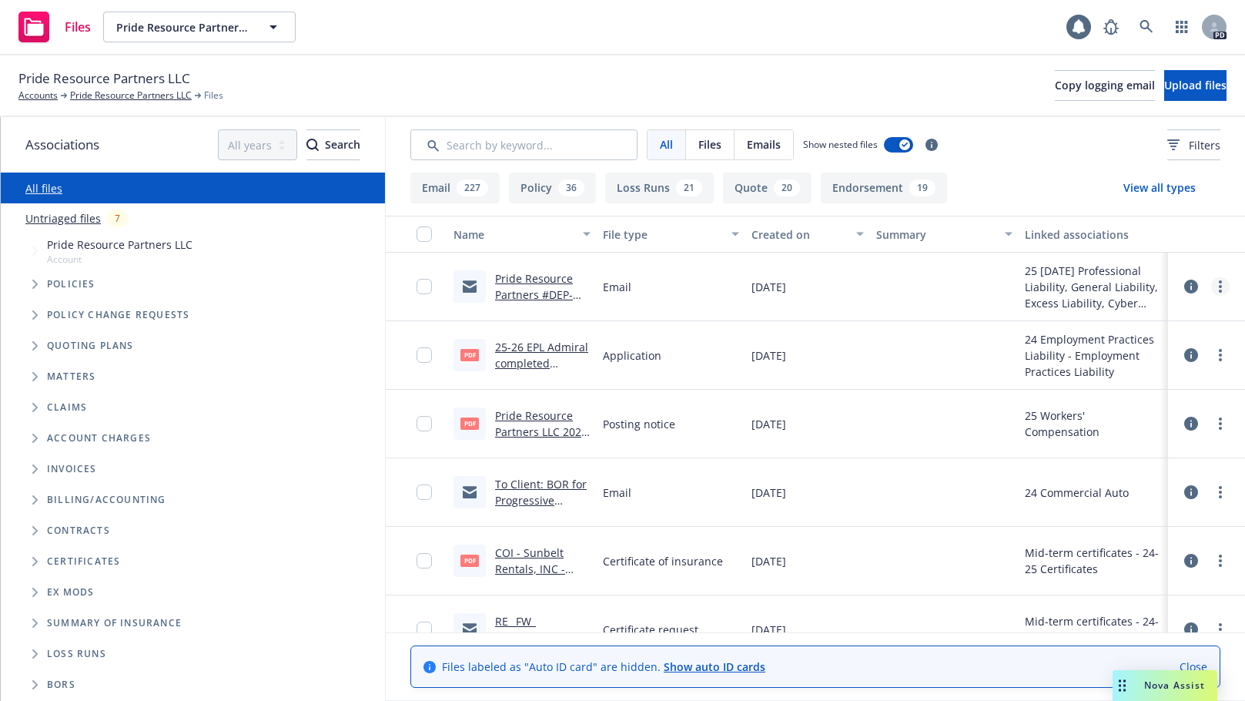
click at [1212, 286] on link "more" at bounding box center [1220, 286] width 18 height 18
click at [1100, 378] on link "Edit" at bounding box center [1140, 379] width 153 height 31
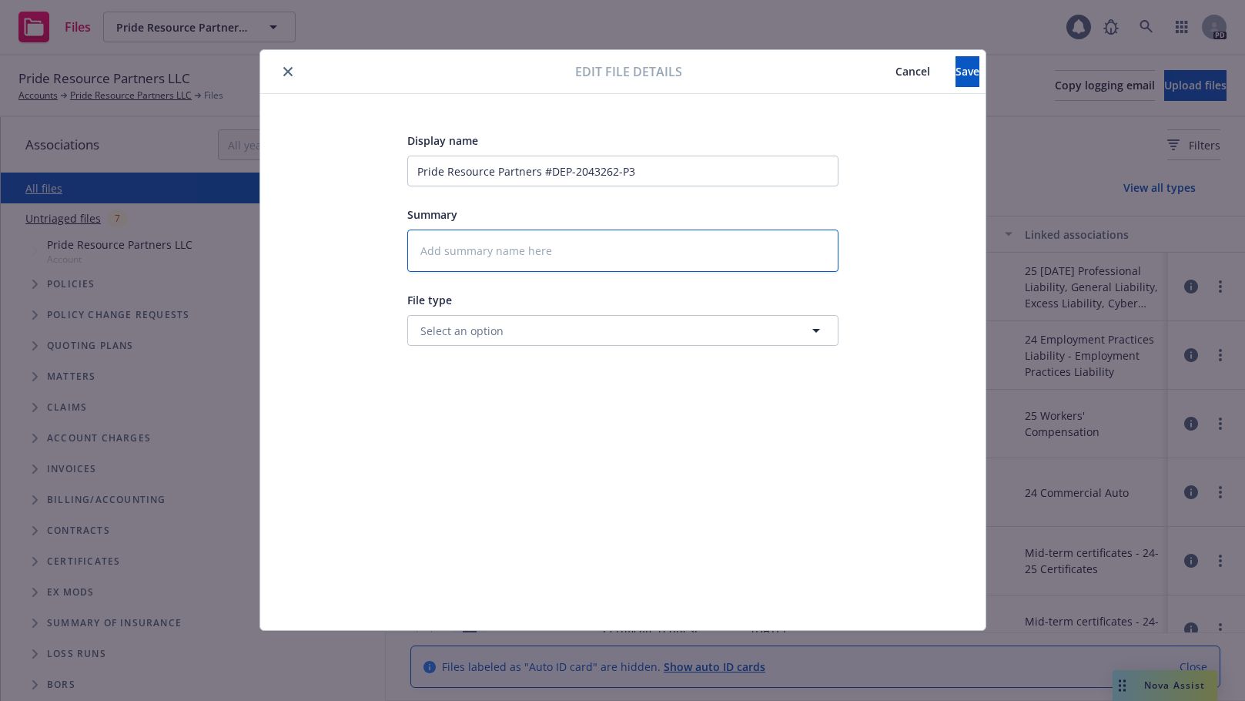
click at [460, 246] on textarea at bounding box center [622, 250] width 431 height 42
type textarea "x"
type textarea "E"
type textarea "x"
type textarea "EP"
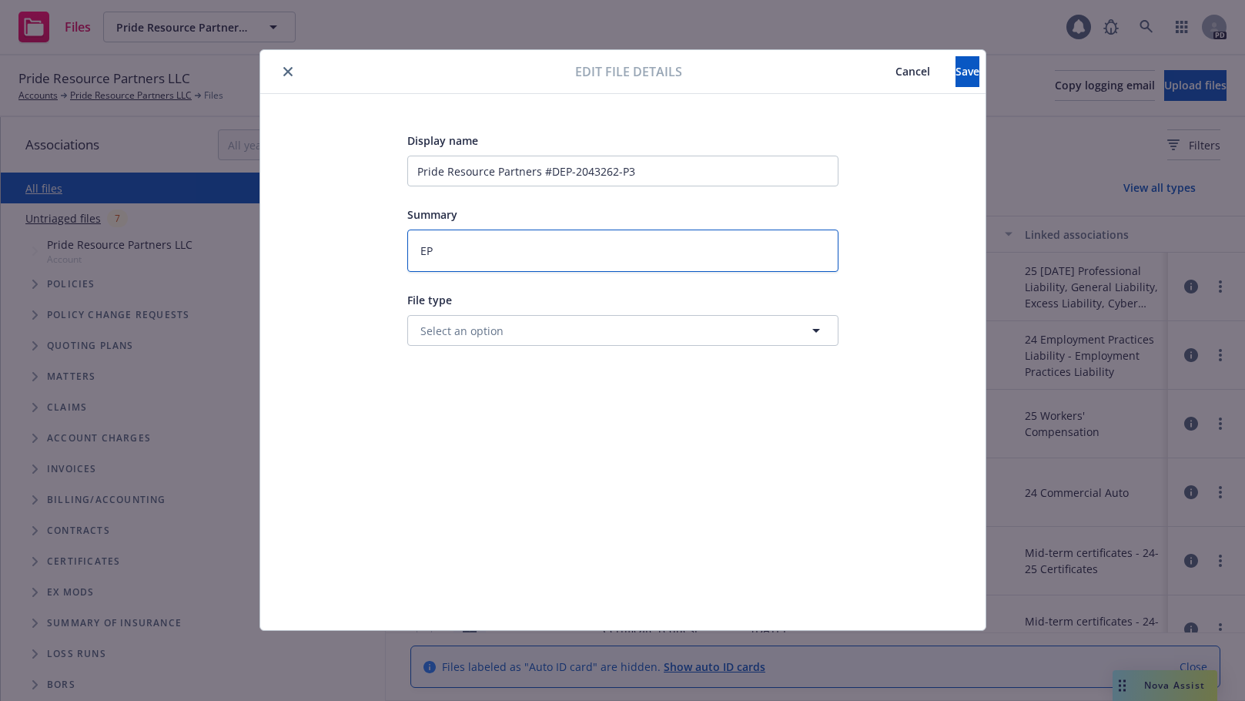
type textarea "x"
type textarea "EPL"
type textarea "x"
type textarea "EPL"
type textarea "x"
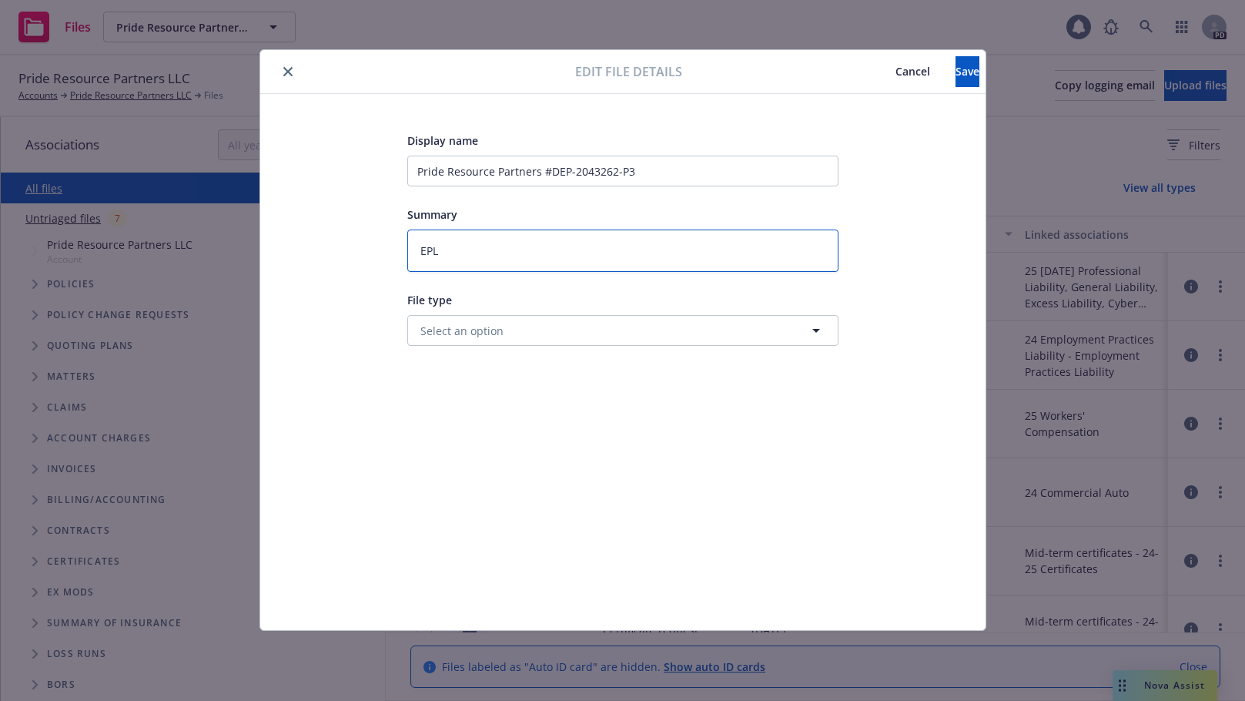
type textarea "EPL S"
type textarea "x"
type textarea "EPL Su"
type textarea "x"
type textarea "EPL Sum"
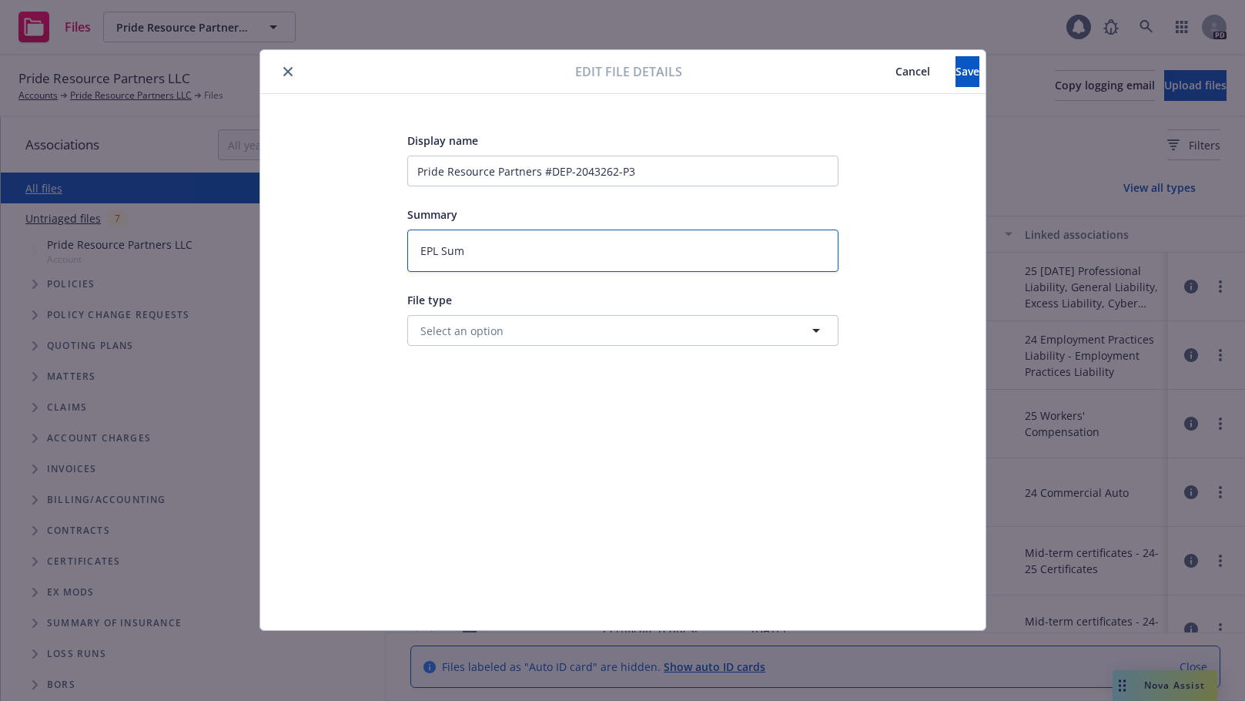
type textarea "x"
type textarea "EPL Sumb"
type textarea "x"
type textarea "EPL Sum"
type textarea "x"
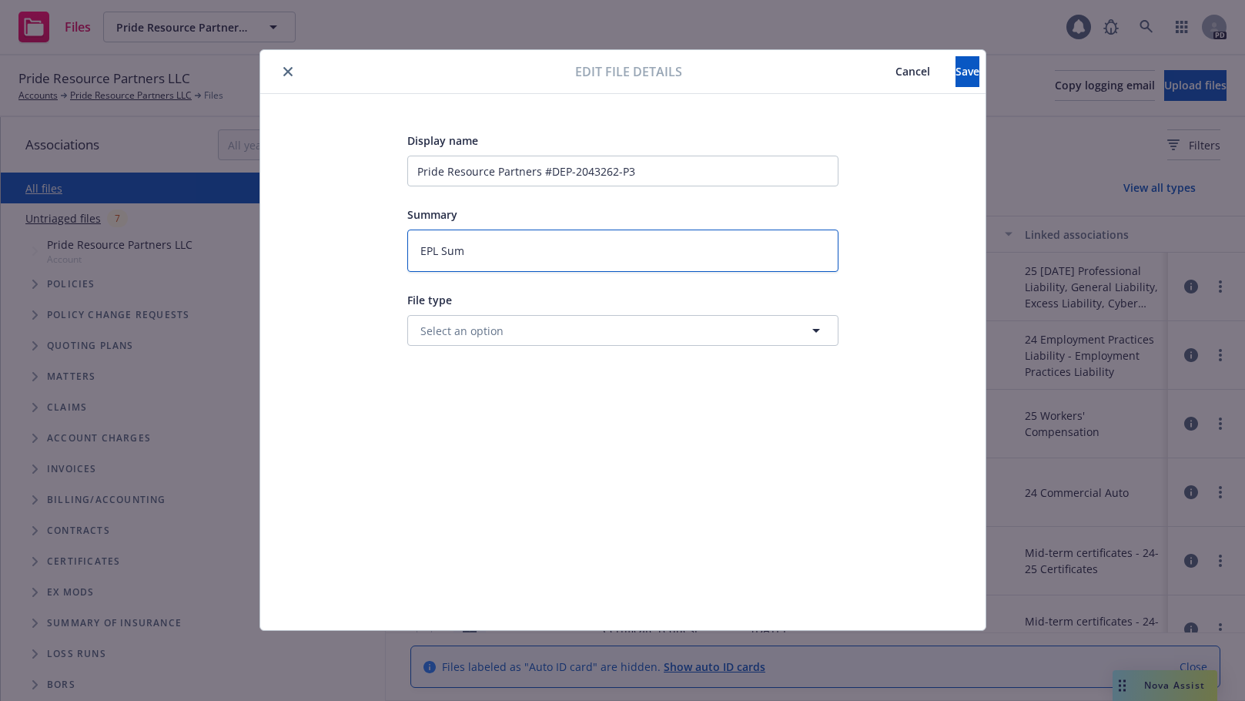
type textarea "EPL Su"
type textarea "x"
type textarea "EPL Sub"
type textarea "x"
type textarea "EPL Subm"
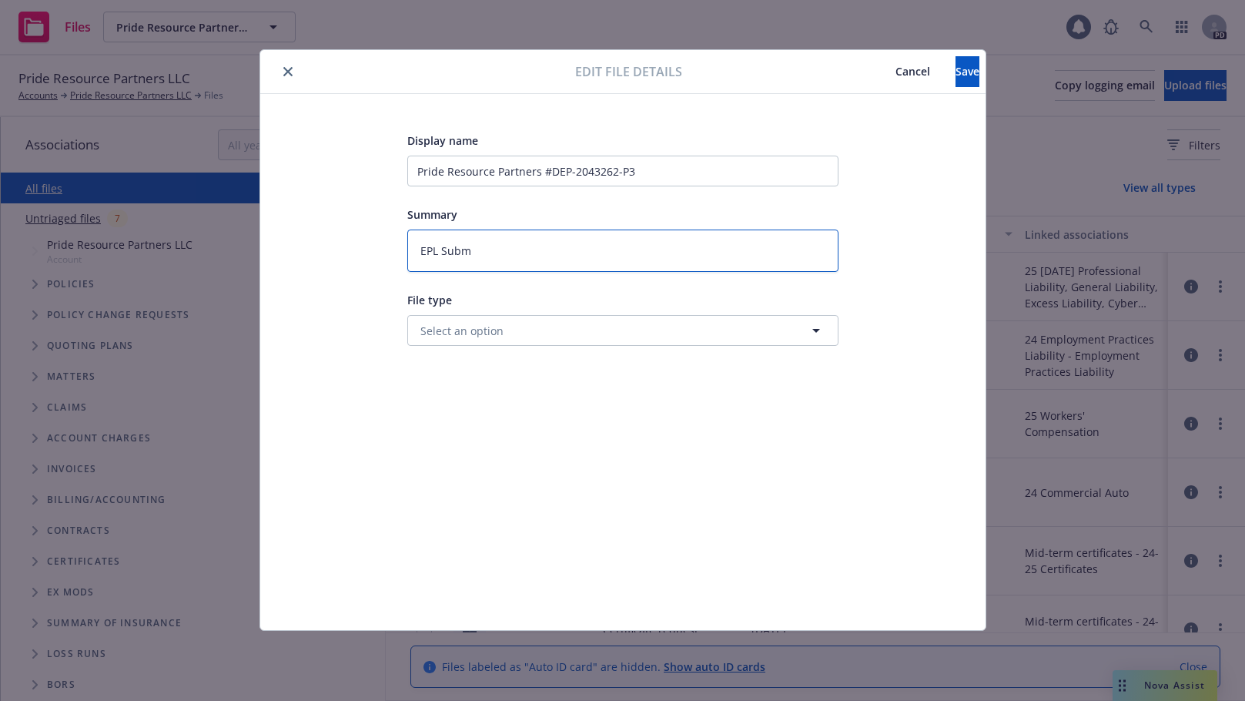
type textarea "x"
type textarea "EPL Submi"
type textarea "x"
type textarea "EPL Submis"
type textarea "x"
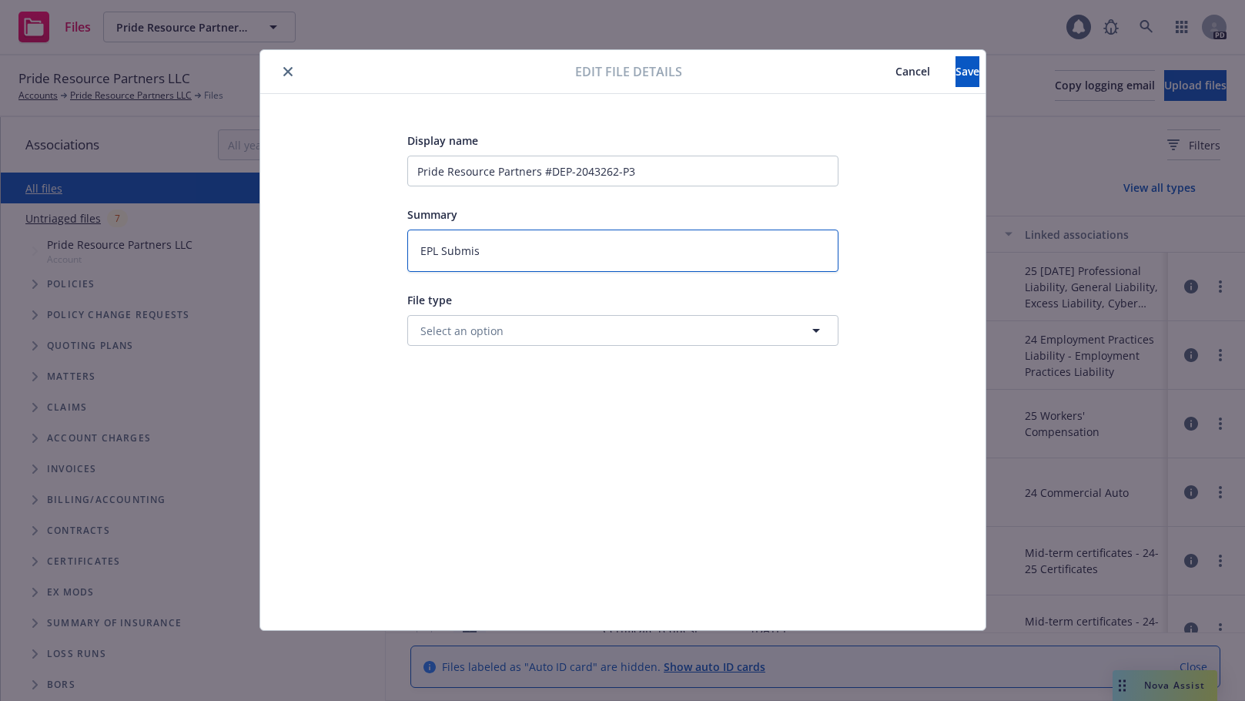
type textarea "EPL Submiss"
type textarea "x"
type textarea "EPL Submissi"
type textarea "x"
type textarea "EPL Submissio"
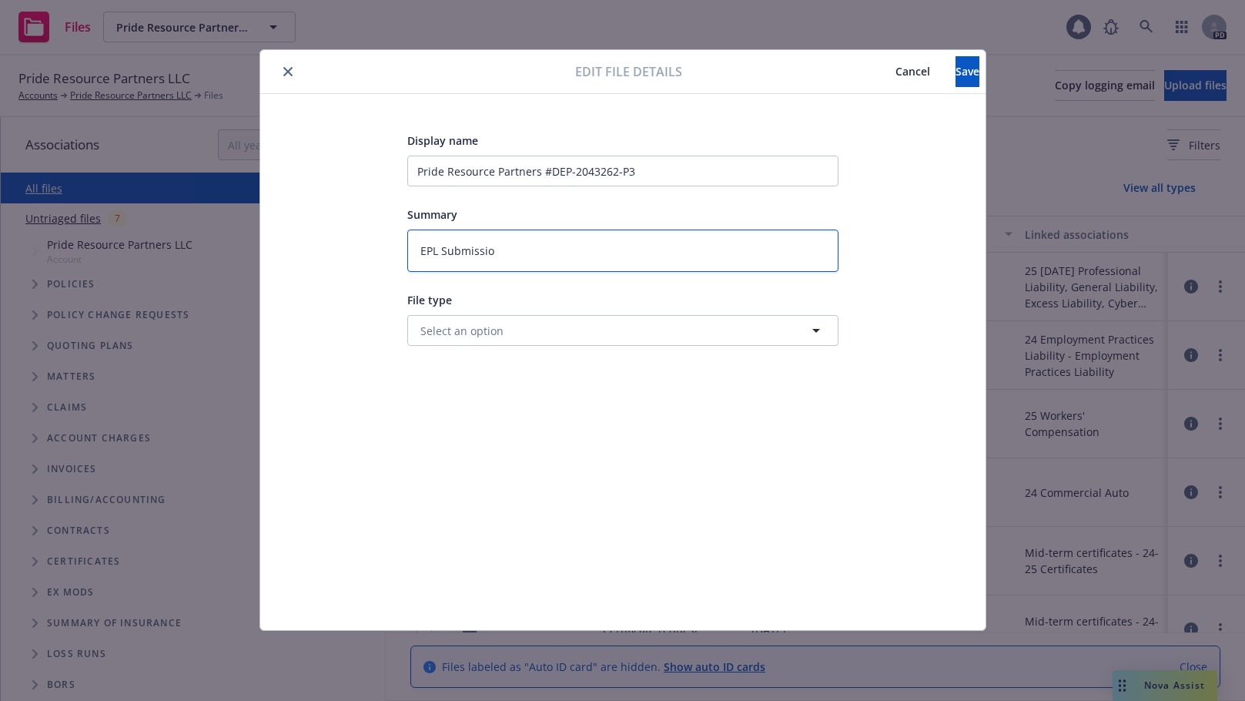
type textarea "x"
type textarea "EPL Submission"
type textarea "x"
type textarea "EPL Submission"
type textarea "x"
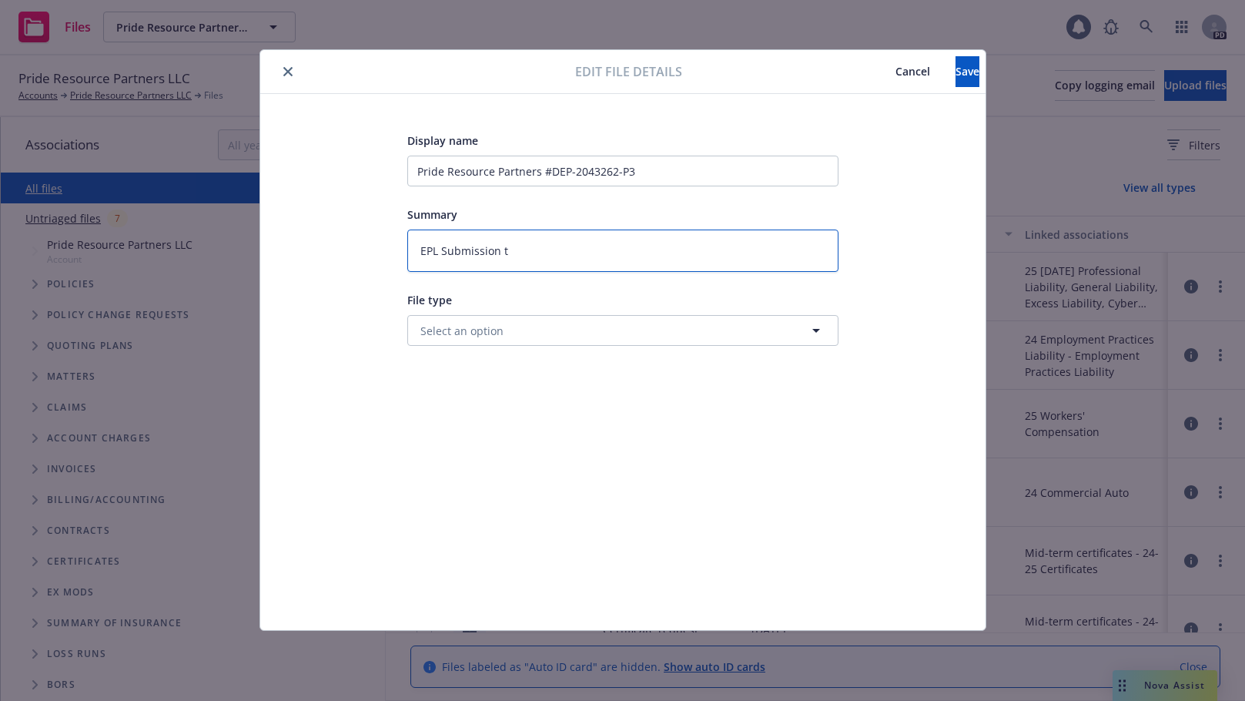
type textarea "EPL Submission to"
type textarea "x"
type textarea "EPL Submission to"
type textarea "x"
type textarea "EPL Submission to U"
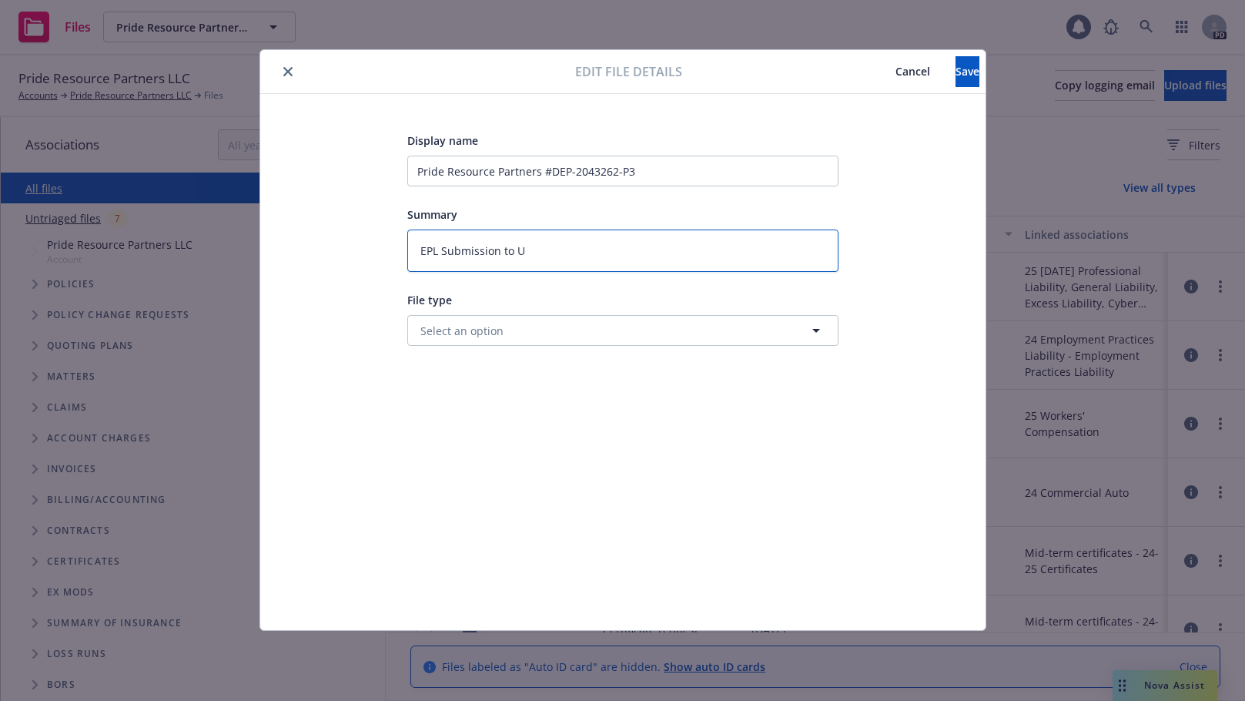
type textarea "x"
type textarea "EPL Submission to"
type textarea "x"
type textarea "EPL Submission to C"
type textarea "x"
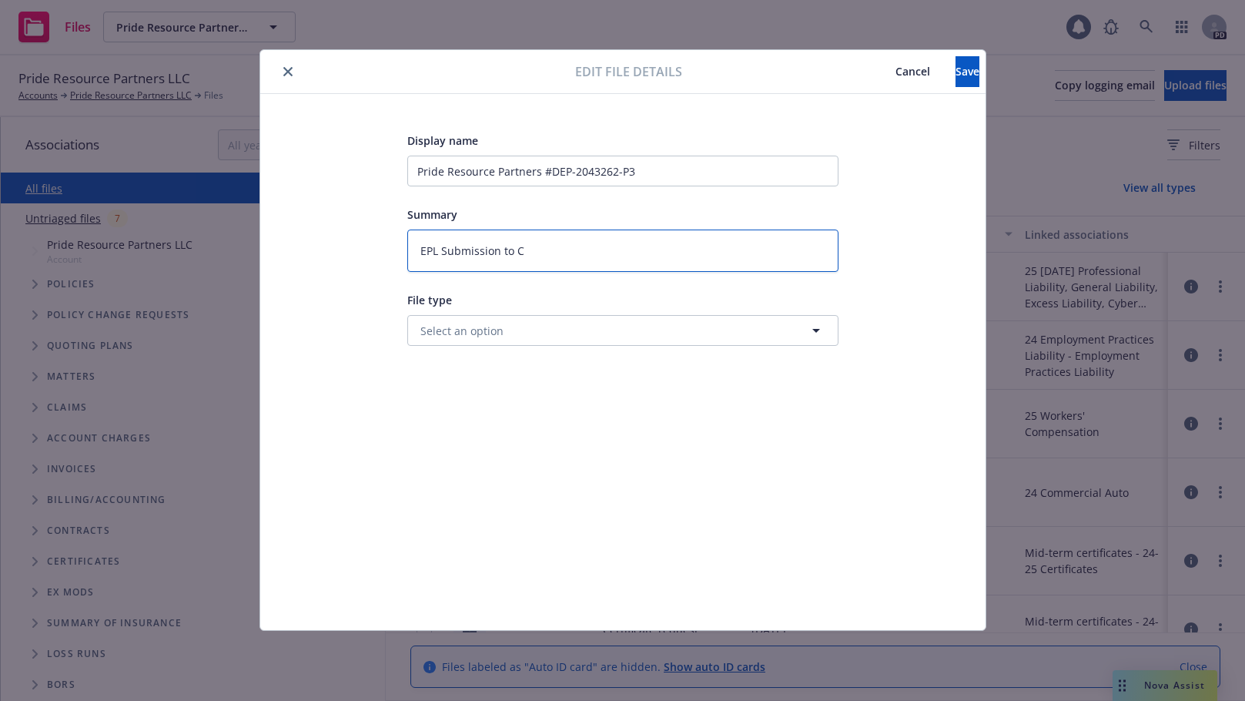
type textarea "EPL Submission to CR"
type textarea "x"
type textarea "EPL Submission to CRC"
click at [818, 333] on icon "button" at bounding box center [816, 330] width 18 height 18
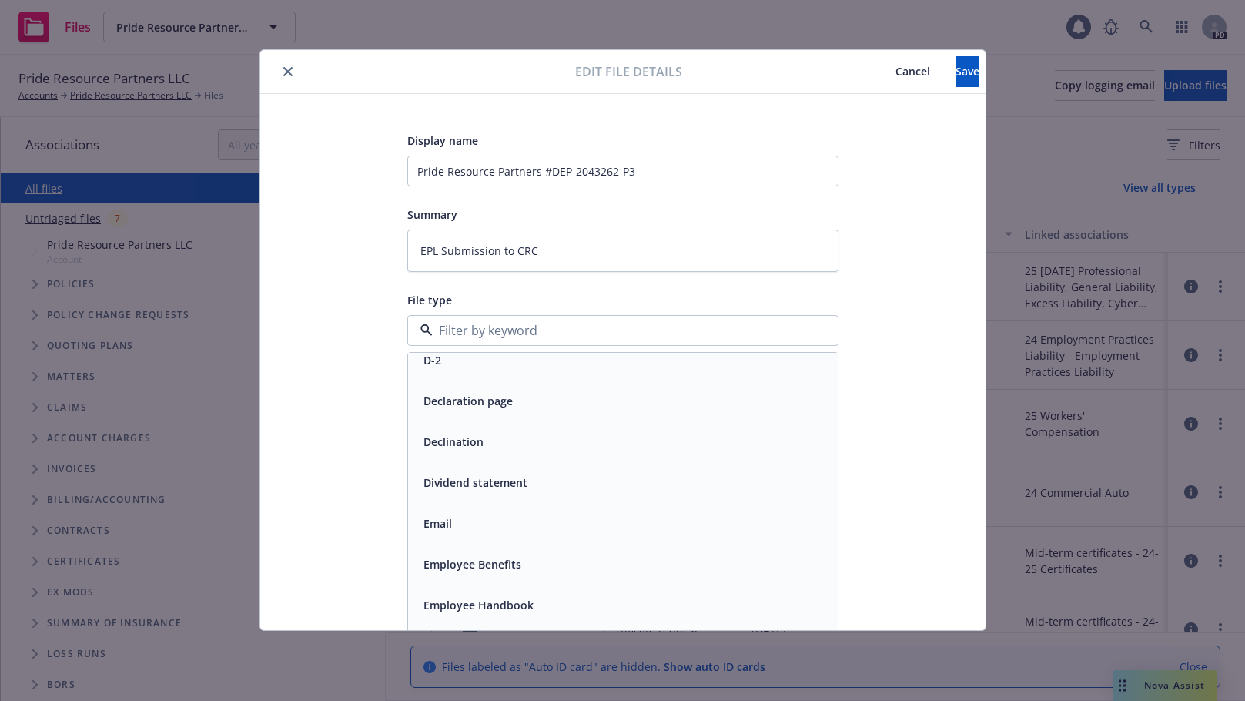
scroll to position [2400, 0]
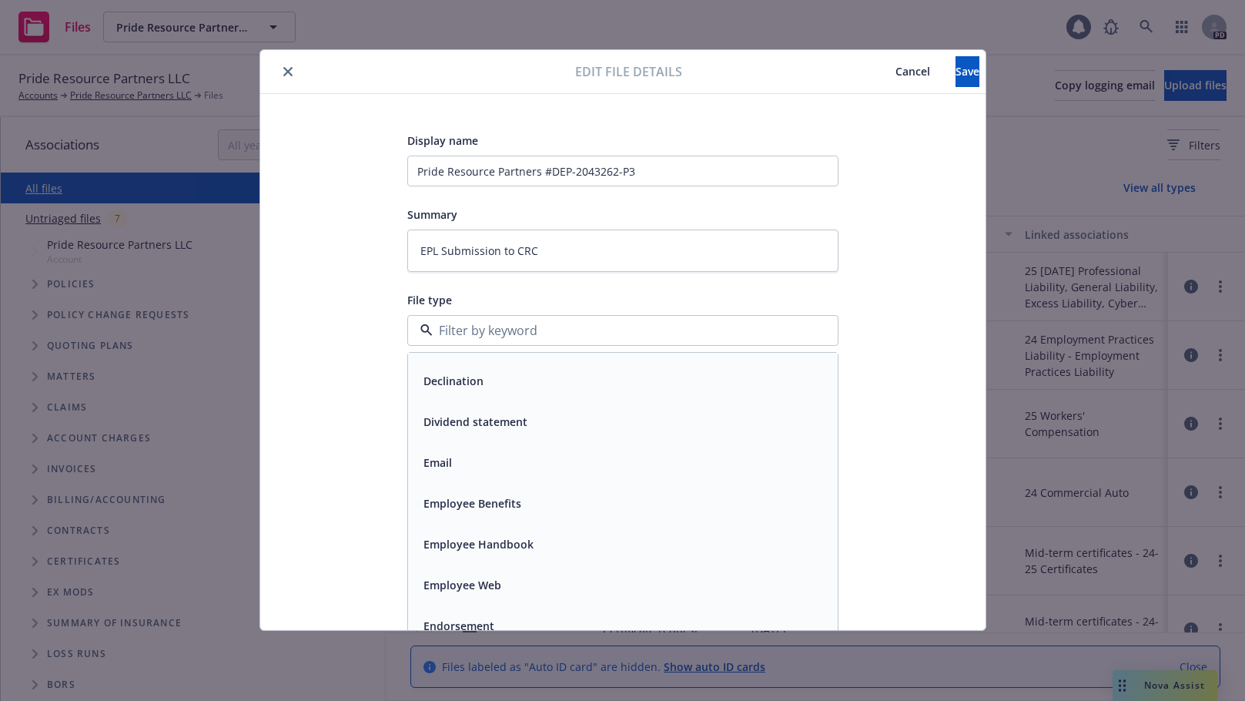
drag, startPoint x: 511, startPoint y: 464, endPoint x: 467, endPoint y: 468, distance: 44.8
click at [467, 467] on div "Email" at bounding box center [622, 462] width 411 height 22
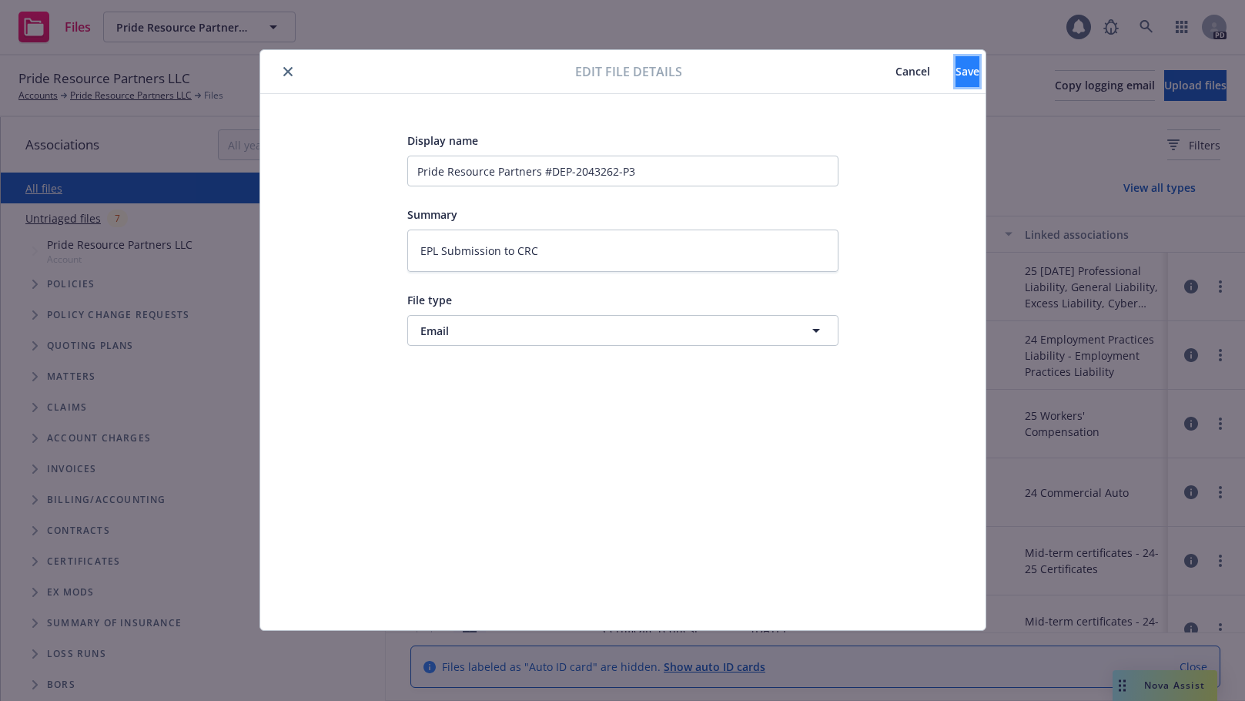
click at [956, 69] on span "Save" at bounding box center [968, 71] width 24 height 15
type textarea "x"
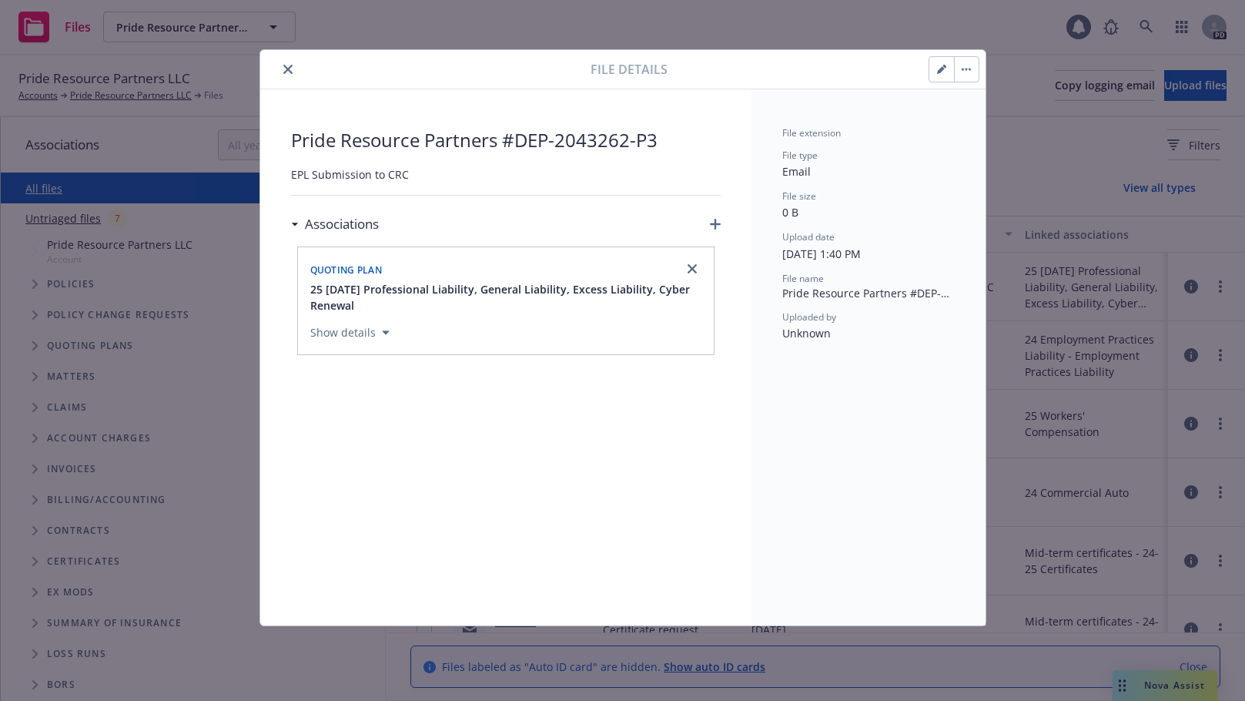
click at [289, 68] on icon "close" at bounding box center [287, 69] width 9 height 9
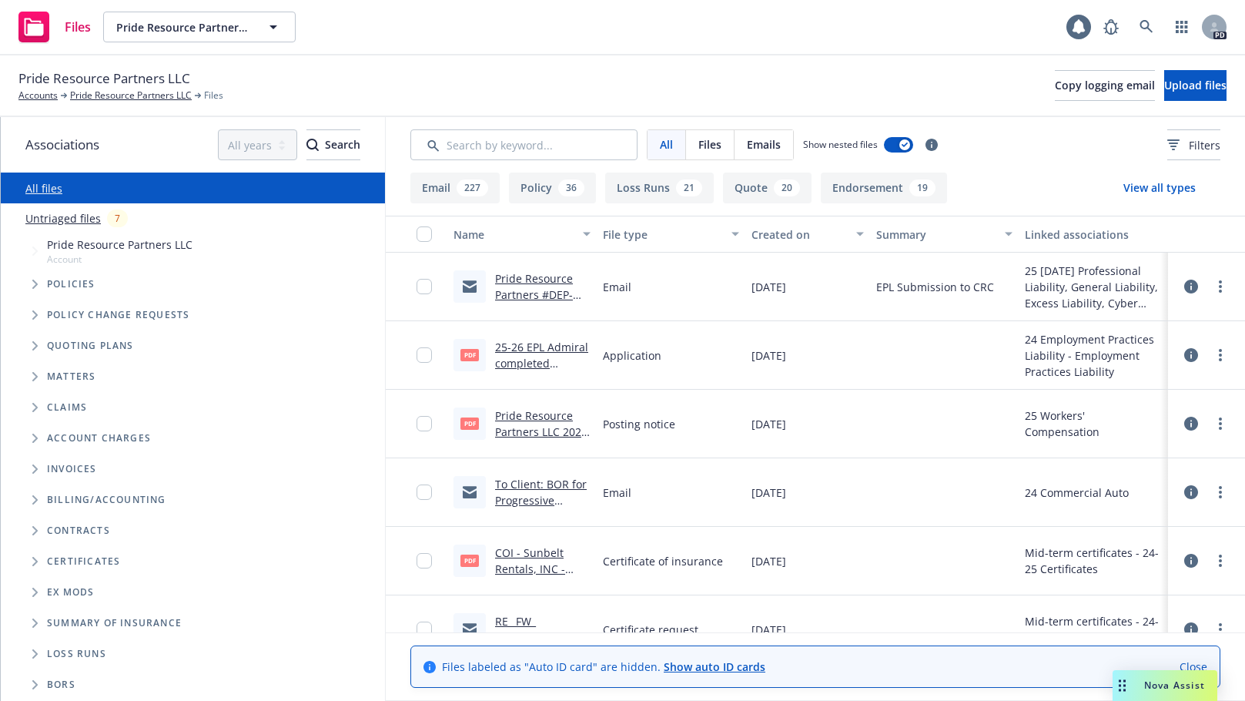
click at [481, 22] on div "Files Pride Resource Partners LLC Pride Resource Partners LLC 1 PD" at bounding box center [622, 27] width 1245 height 55
click at [116, 93] on link "Pride Resource Partners LLC" at bounding box center [131, 96] width 122 height 14
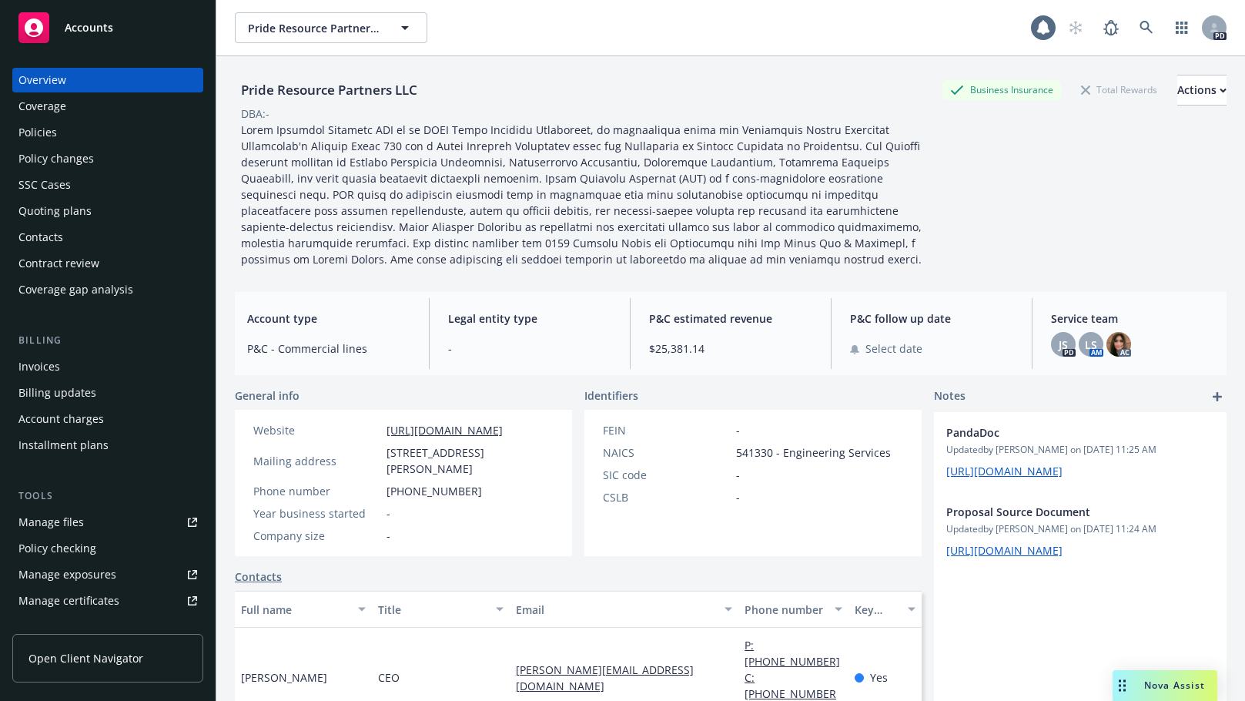
click at [32, 209] on div "Quoting plans" at bounding box center [54, 211] width 73 height 25
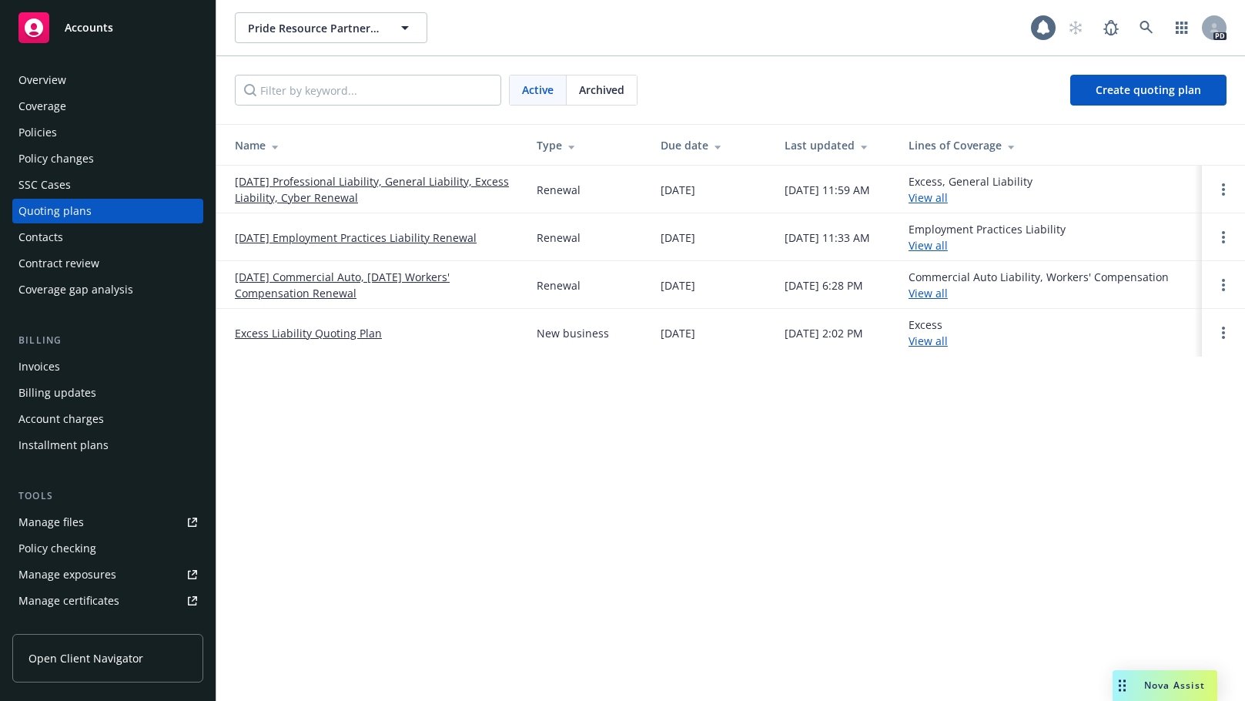
click at [293, 180] on link "[DATE] Professional Liability, General Liability, Excess Liability, Cyber Renew…" at bounding box center [373, 189] width 277 height 32
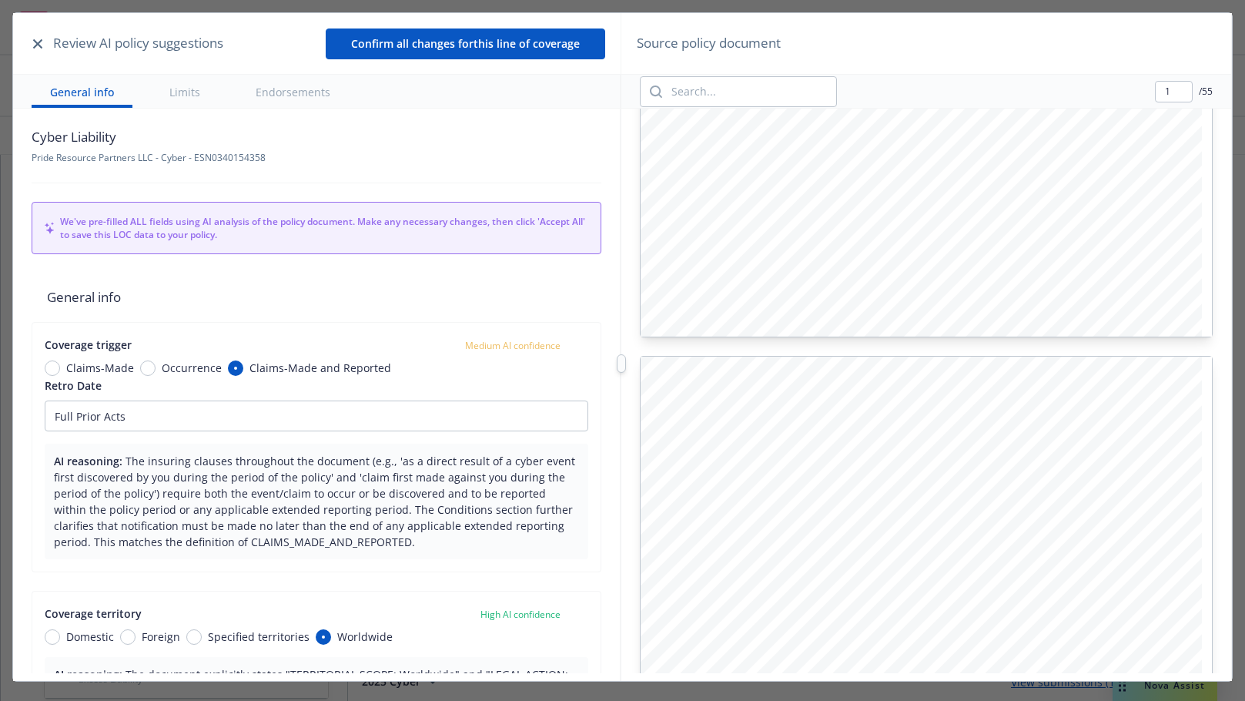
scroll to position [650, 0]
type input "2"
